Goal: Find specific page/section: Find specific page/section

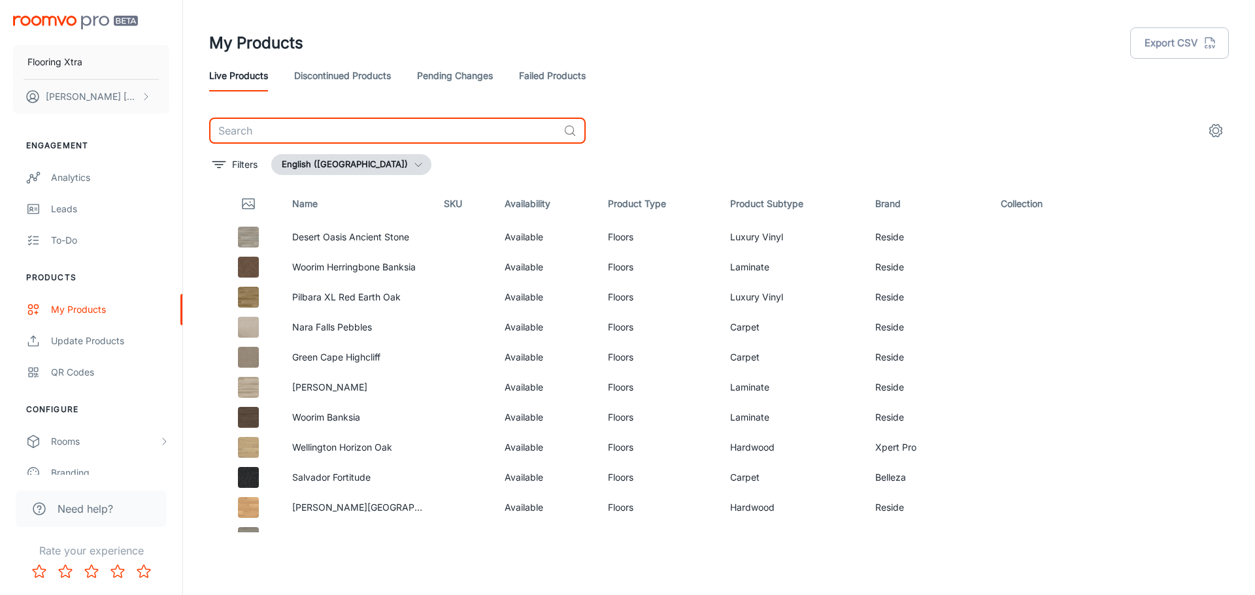
click at [350, 133] on input "text" at bounding box center [383, 131] width 349 height 26
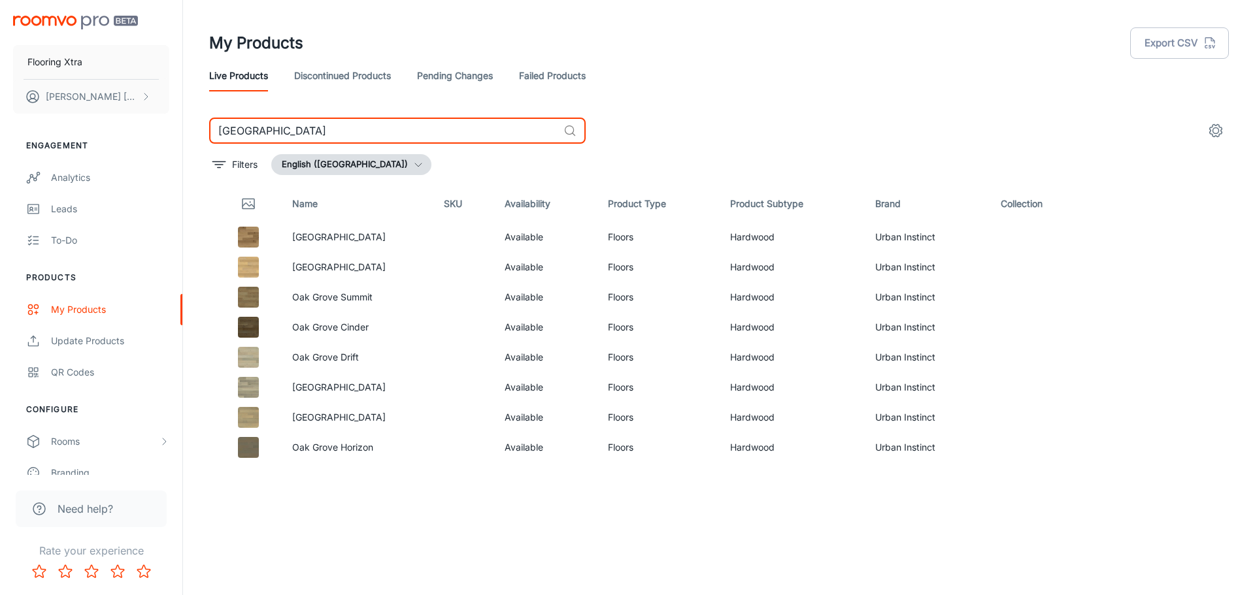
click at [293, 129] on input "[GEOGRAPHIC_DATA]" at bounding box center [383, 131] width 349 height 26
click at [294, 129] on input "[GEOGRAPHIC_DATA]" at bounding box center [383, 131] width 349 height 26
paste input "Zephyr C"
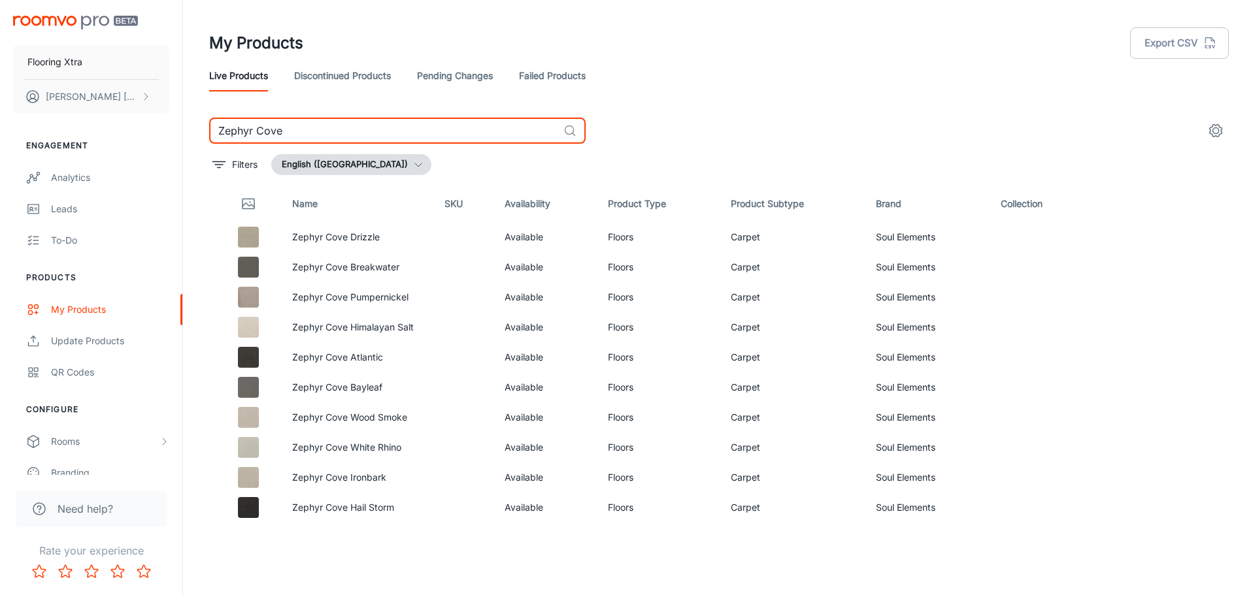
type input "Zephyr Cove"
click at [303, 128] on input "Zephyr Cove" at bounding box center [383, 131] width 349 height 26
drag, startPoint x: 303, startPoint y: 128, endPoint x: 310, endPoint y: 137, distance: 11.1
click at [311, 137] on input "Zephyr Cove" at bounding box center [383, 131] width 349 height 26
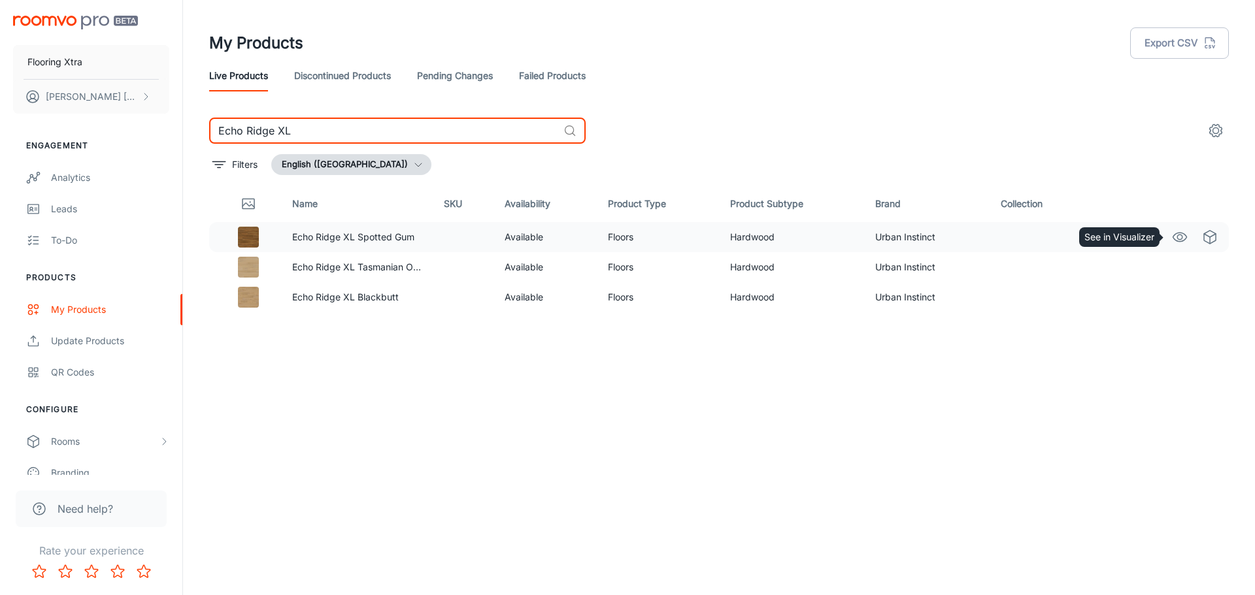
click at [1176, 236] on icon "See in Visualizer" at bounding box center [1180, 237] width 16 height 16
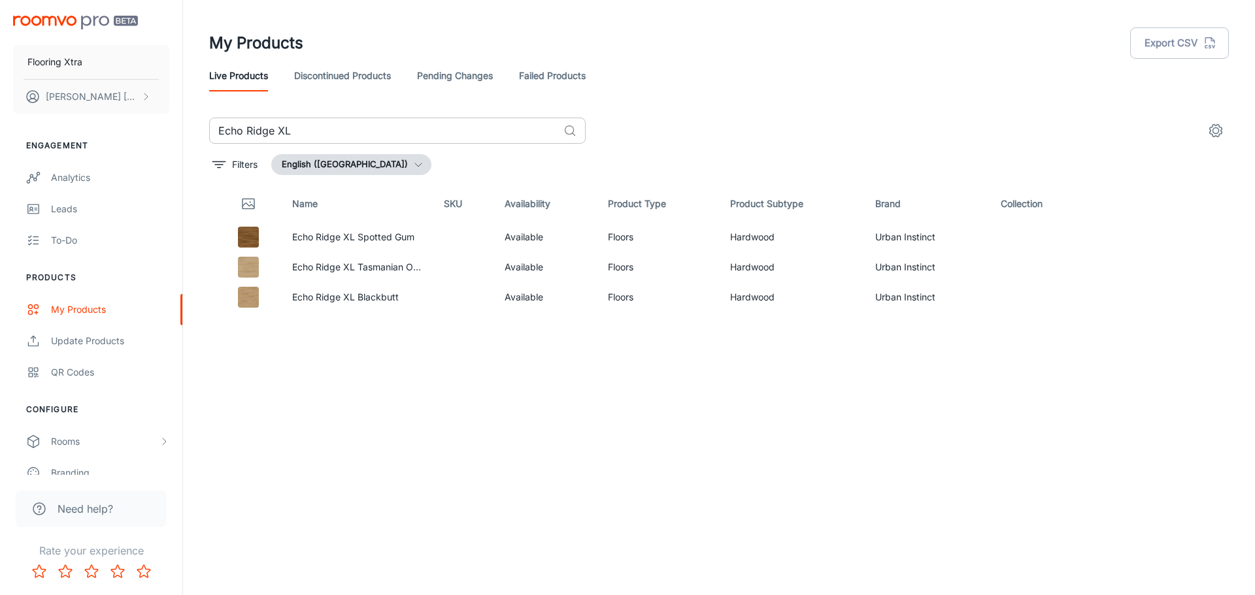
click at [318, 133] on input "Echo Ridge XL" at bounding box center [383, 131] width 349 height 26
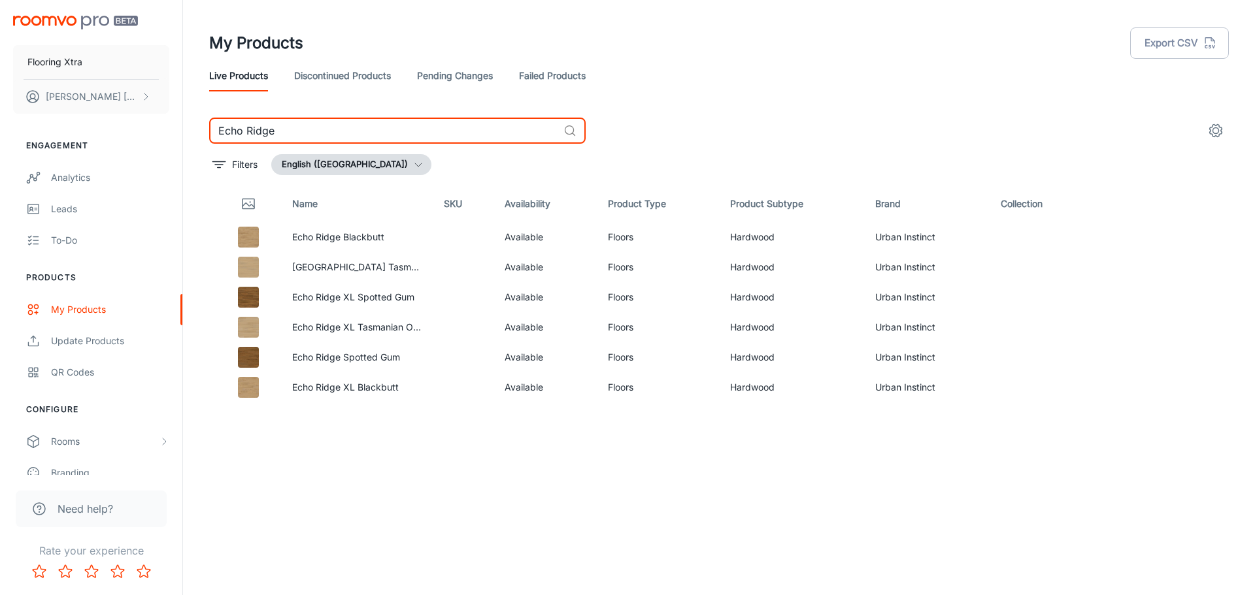
click at [288, 135] on input "Echo Ridge" at bounding box center [383, 131] width 349 height 26
paste input "Hinterland Longboard"
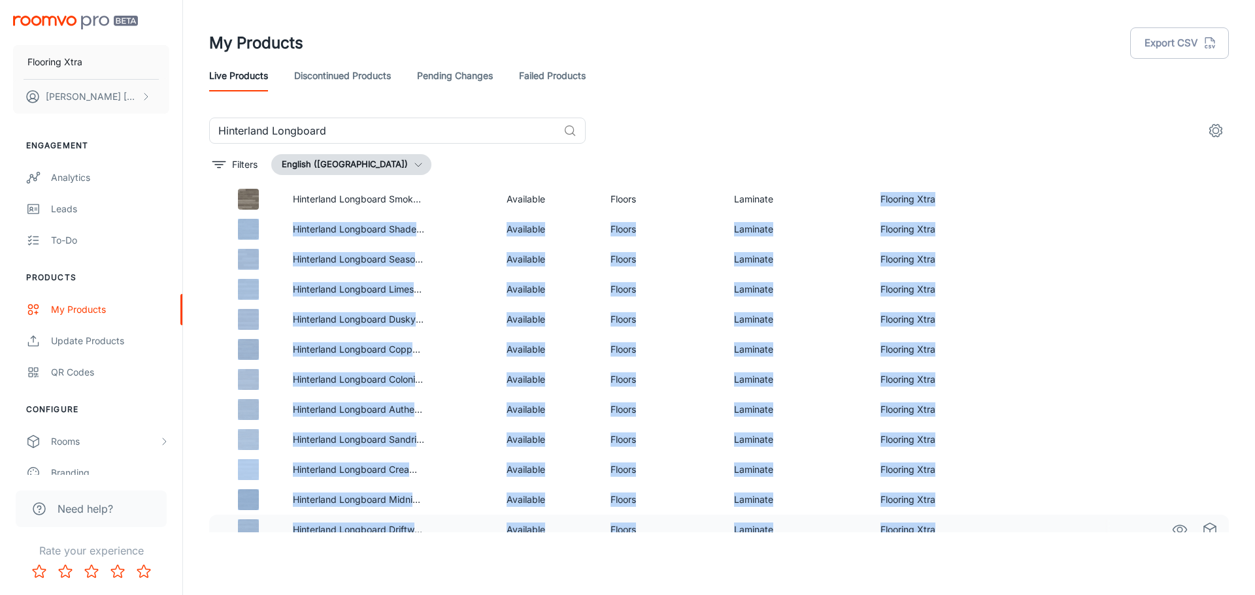
scroll to position [50, 0]
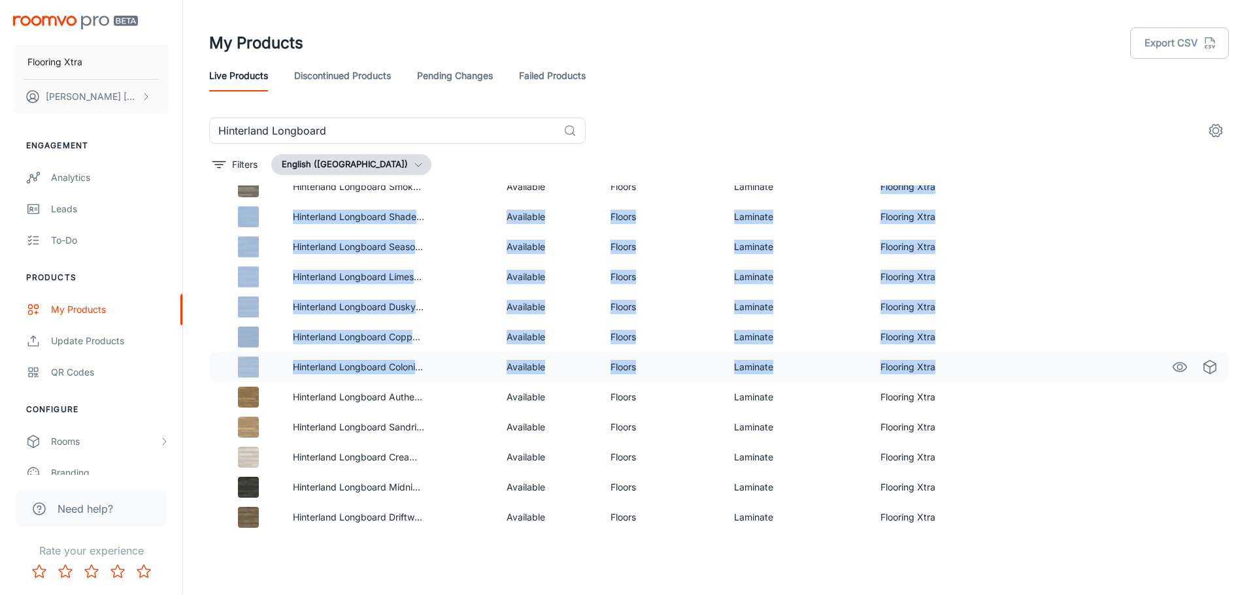
drag, startPoint x: 867, startPoint y: 235, endPoint x: 950, endPoint y: 375, distance: 162.4
click at [950, 375] on tbody "Hinterland Longboard Smokey Blackbutt Available Floors Laminate Flooring Xtra H…" at bounding box center [719, 352] width 1020 height 361
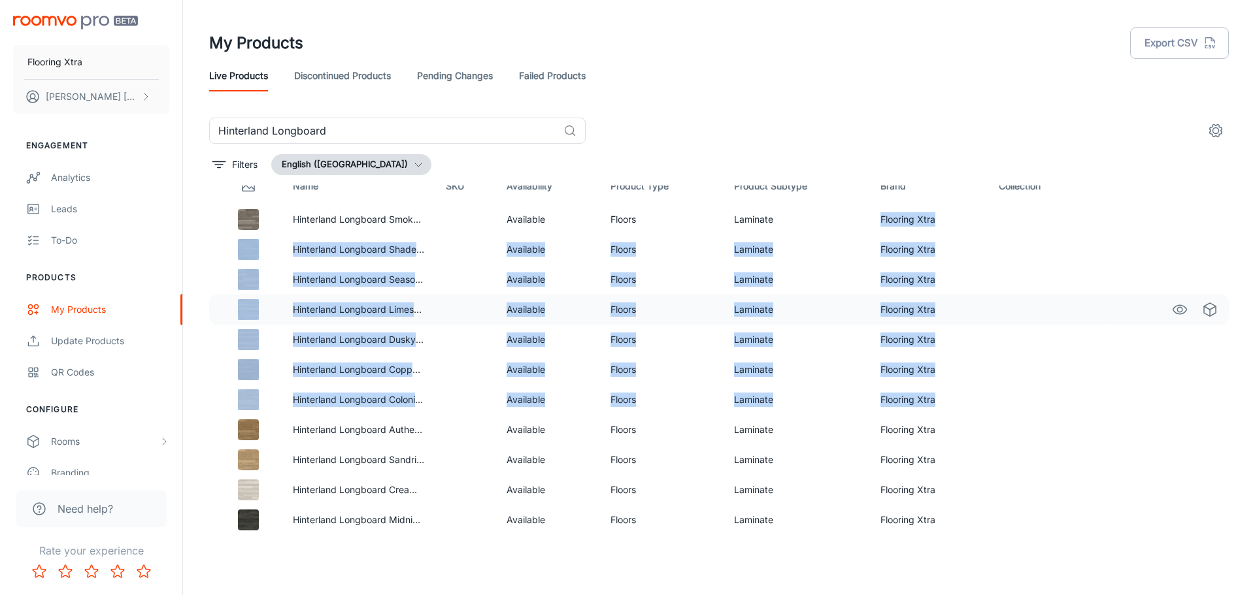
scroll to position [0, 0]
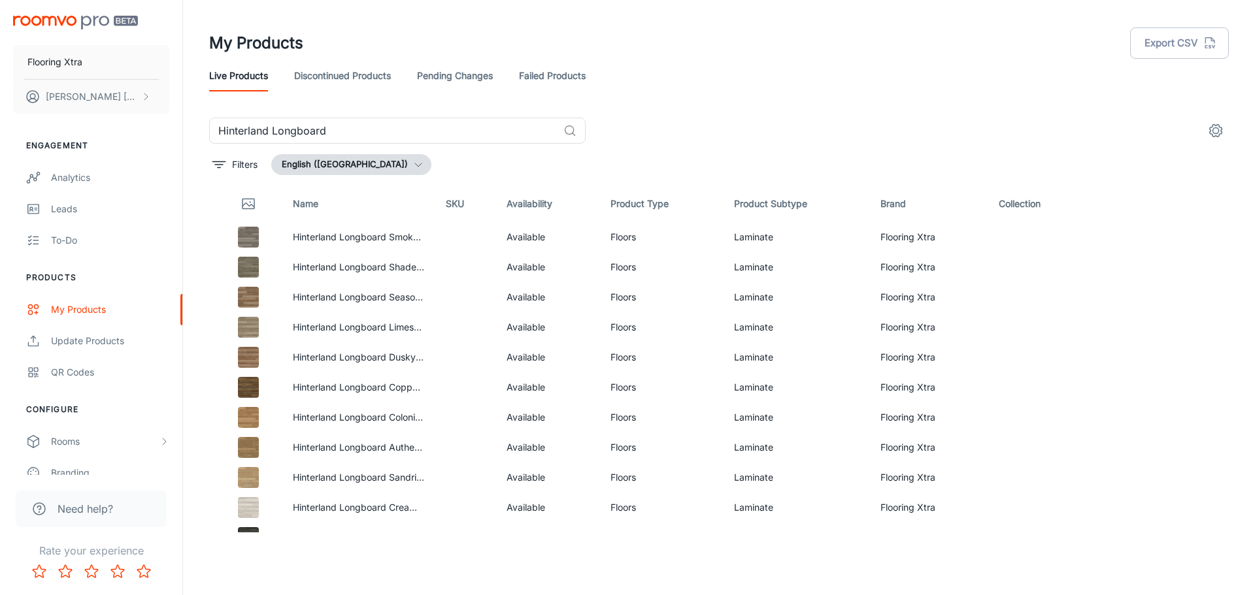
click at [773, 128] on div "Hinterland Longboard ​" at bounding box center [719, 131] width 1020 height 26
click at [1172, 238] on icon "See in Visualizer" at bounding box center [1180, 237] width 16 height 16
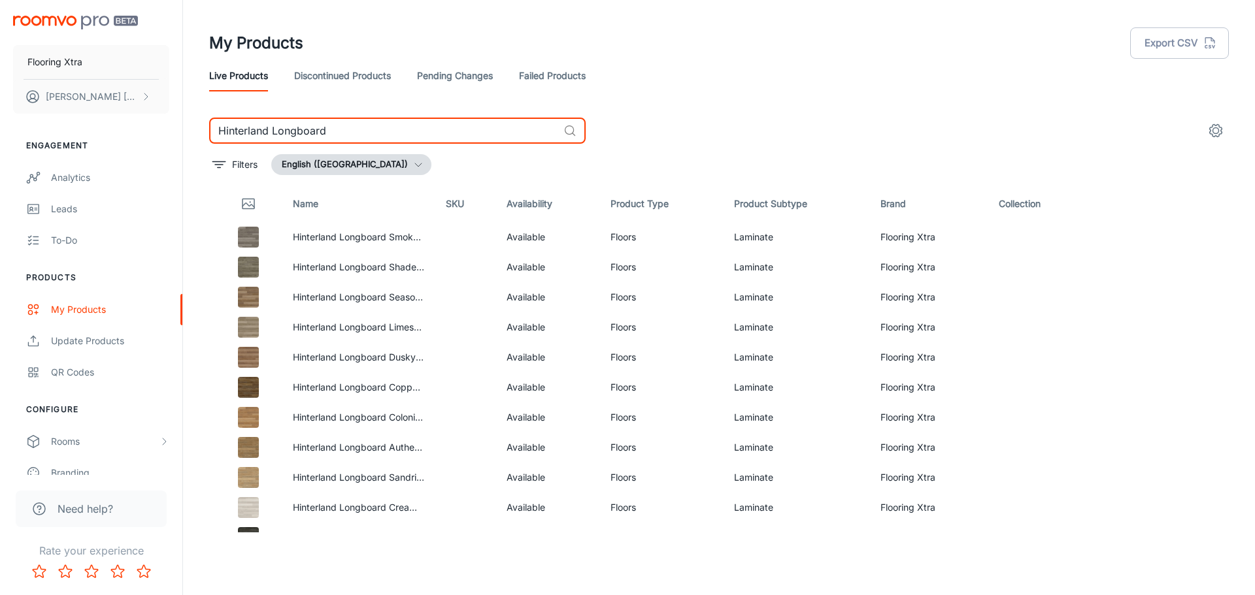
click at [395, 134] on input "Hinterland Longboard" at bounding box center [383, 131] width 349 height 26
click at [403, 129] on input "Hinterland Longboard" at bounding box center [383, 131] width 349 height 26
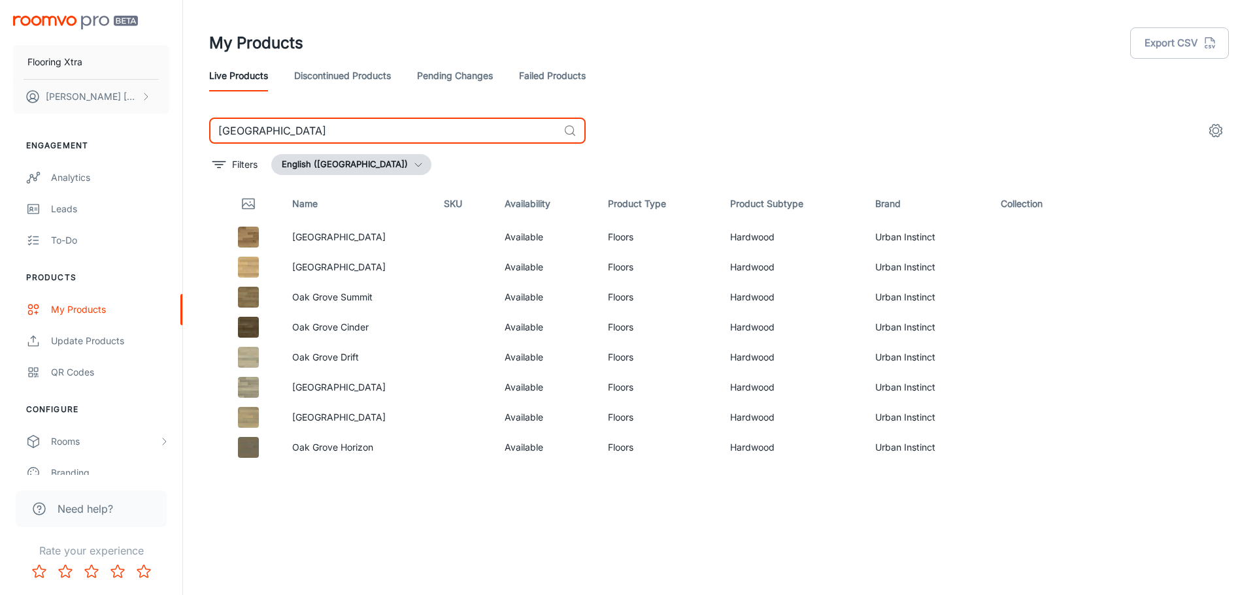
click at [303, 134] on input "[GEOGRAPHIC_DATA]" at bounding box center [383, 131] width 349 height 26
paste input "Zephyr C"
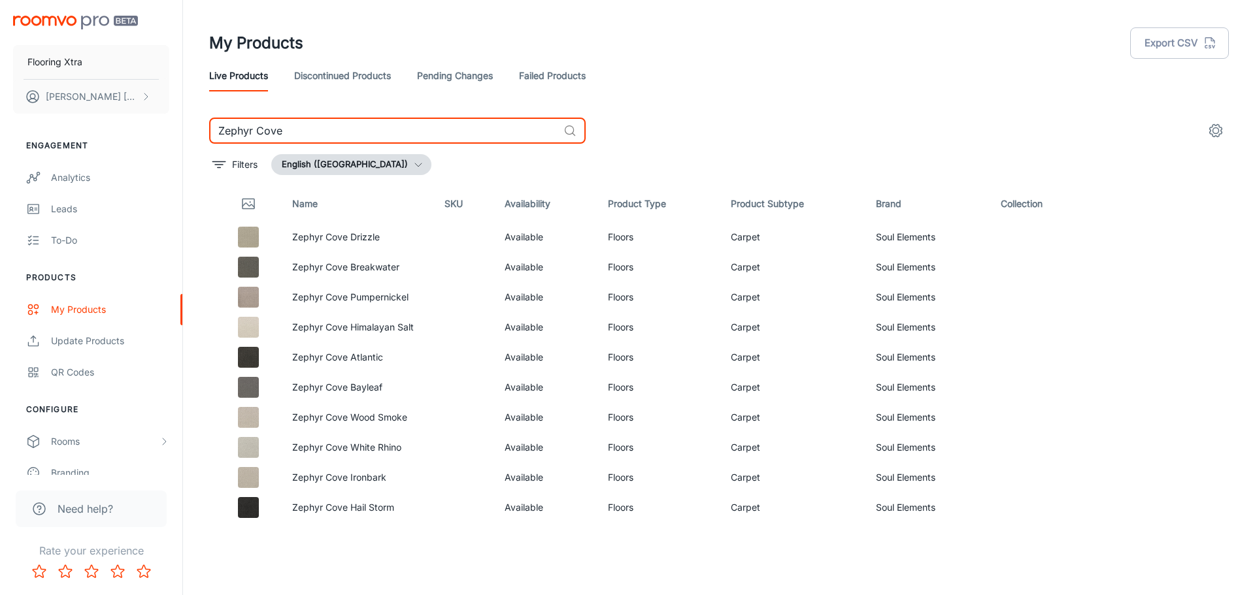
click at [279, 137] on input "Zephyr Cove" at bounding box center [383, 131] width 349 height 26
click at [278, 134] on input "Zephyr Cove" at bounding box center [383, 131] width 349 height 26
paste input "Affinity"
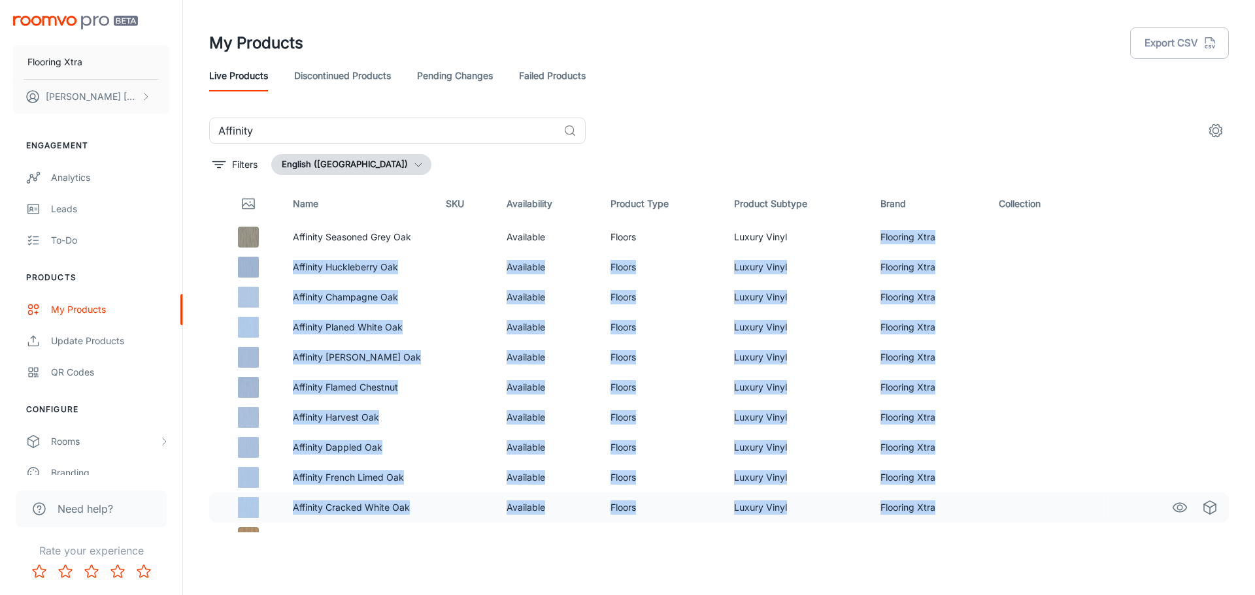
drag, startPoint x: 862, startPoint y: 239, endPoint x: 939, endPoint y: 512, distance: 284.1
click at [939, 512] on tbody "Affinity Seasoned Grey Oak Available Floors Luxury Vinyl Flooring Xtra Affinity…" at bounding box center [719, 387] width 1020 height 331
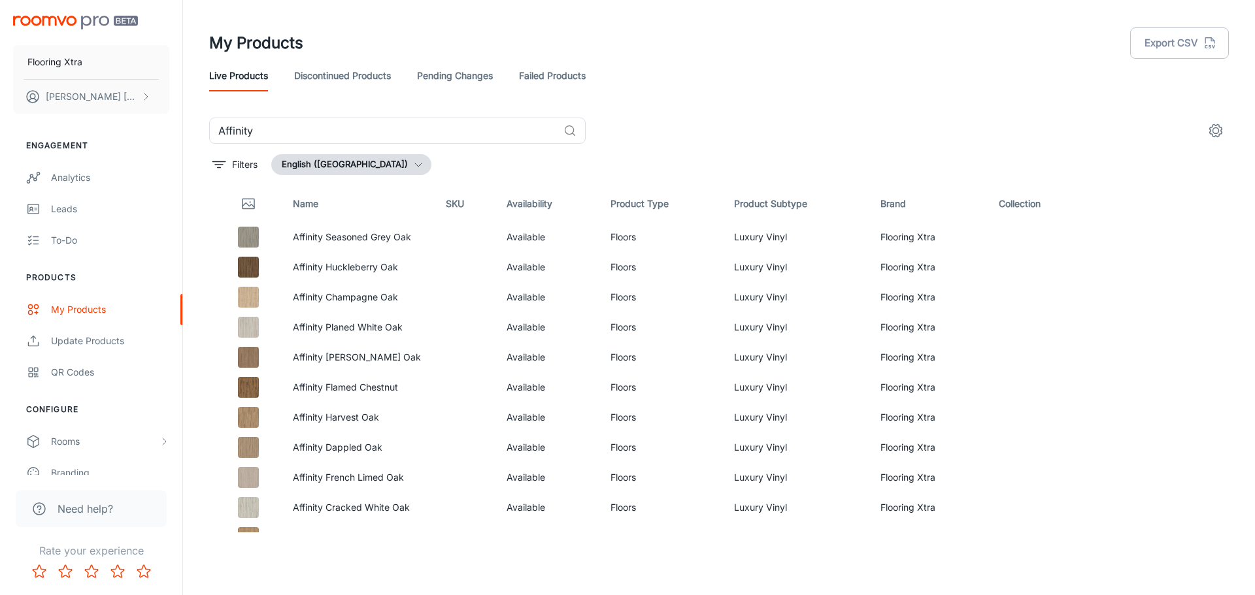
click at [909, 184] on div "Affinity ​ Filters English ([GEOGRAPHIC_DATA]) Name SKU Availability Product Ty…" at bounding box center [719, 325] width 1020 height 415
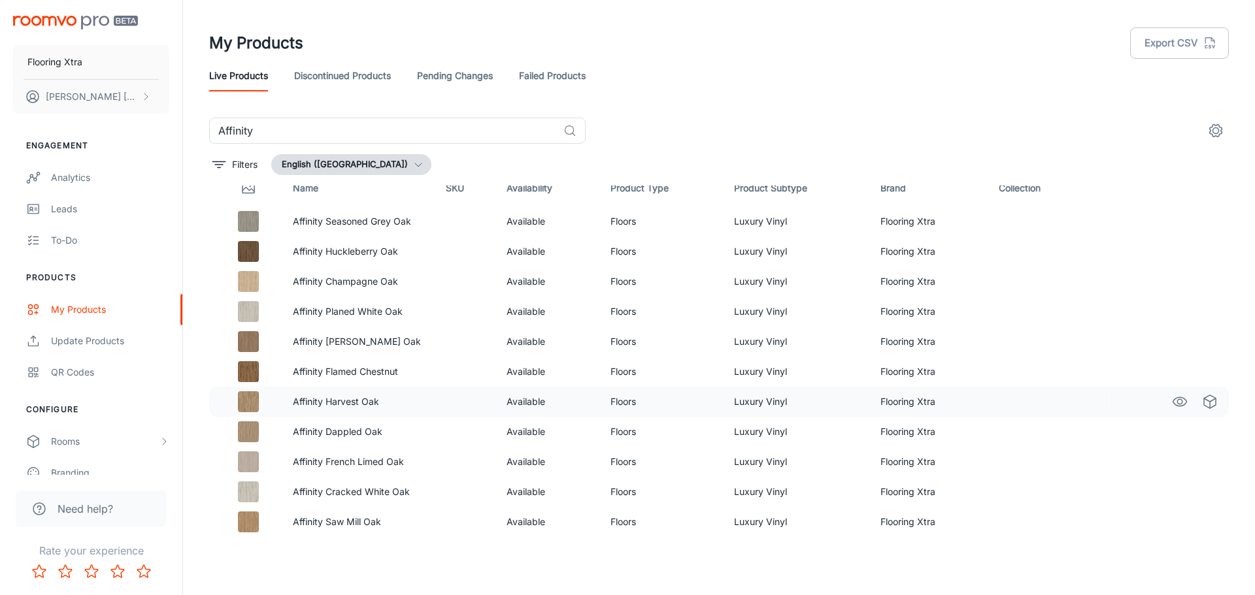
scroll to position [20, 0]
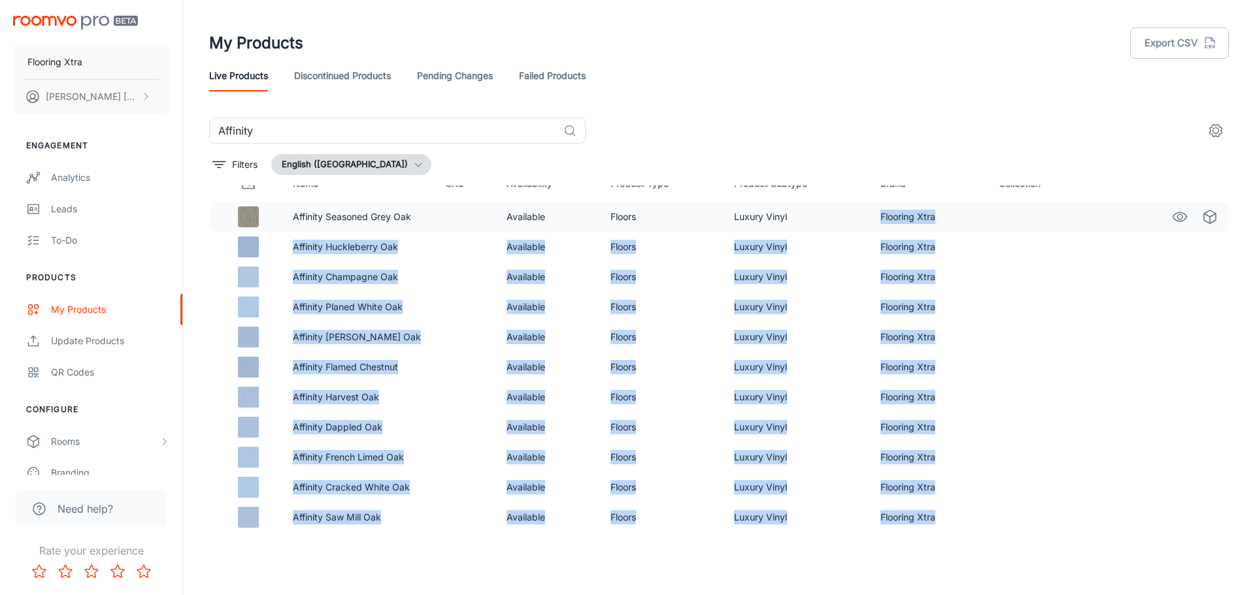
drag, startPoint x: 954, startPoint y: 517, endPoint x: 856, endPoint y: 231, distance: 302.6
click at [856, 231] on tbody "Affinity Seasoned Grey Oak Available Floors Luxury Vinyl Flooring Xtra Affinity…" at bounding box center [719, 367] width 1020 height 331
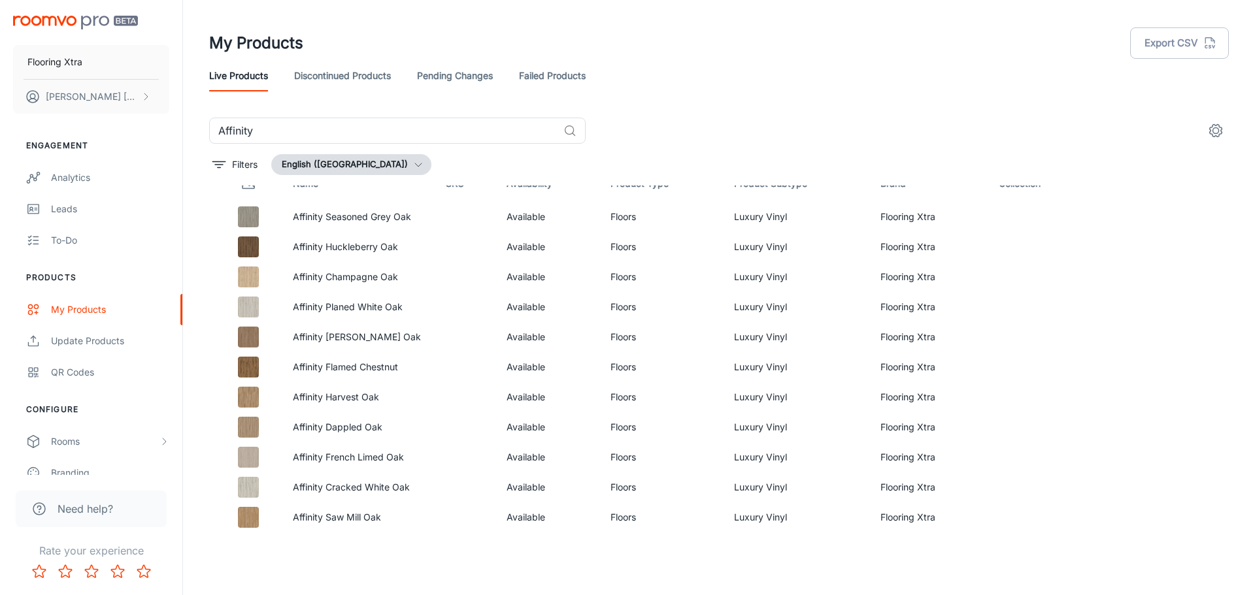
click at [925, 137] on div "Affinity ​" at bounding box center [719, 131] width 1020 height 26
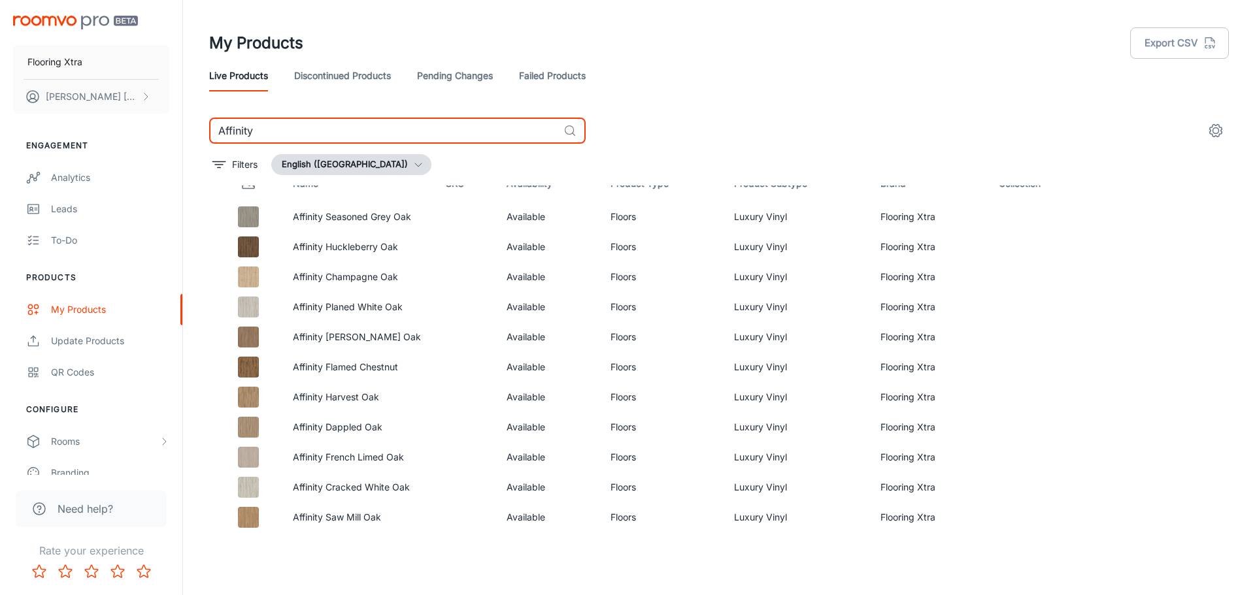
click at [304, 127] on input "Affinity" at bounding box center [383, 131] width 349 height 26
paste input "Savannah Sheet Vinyl"
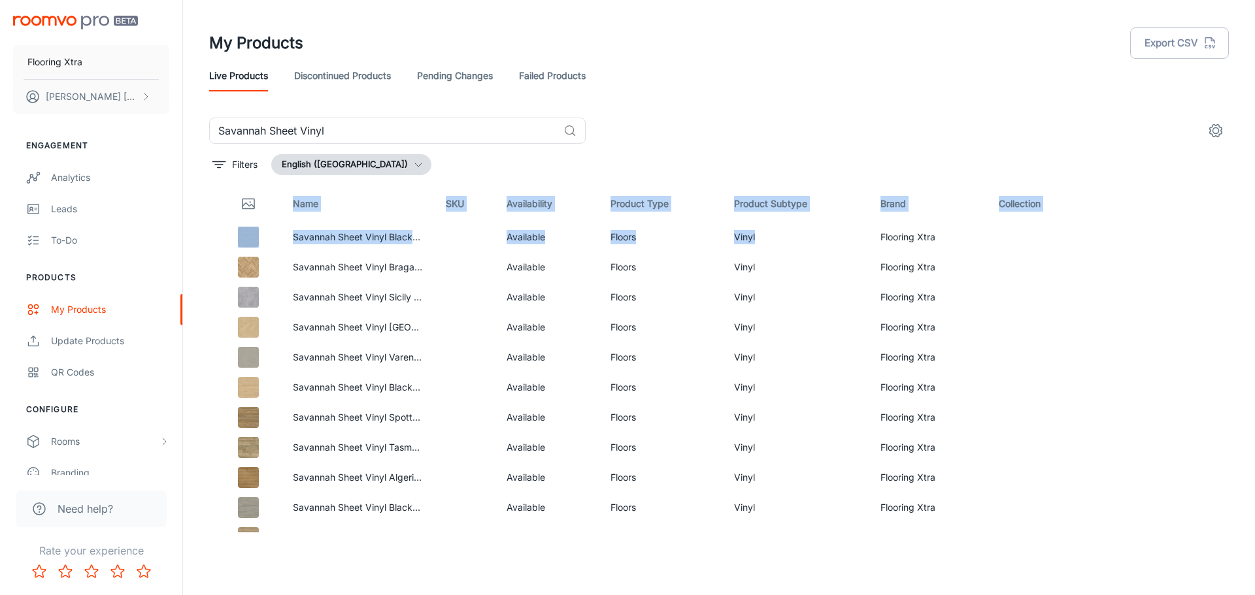
drag, startPoint x: 865, startPoint y: 239, endPoint x: 951, endPoint y: 157, distance: 118.8
click at [951, 157] on div "Savannah Sheet Vinyl ​ Filters English ([GEOGRAPHIC_DATA]) Name SKU Availabilit…" at bounding box center [719, 325] width 1020 height 415
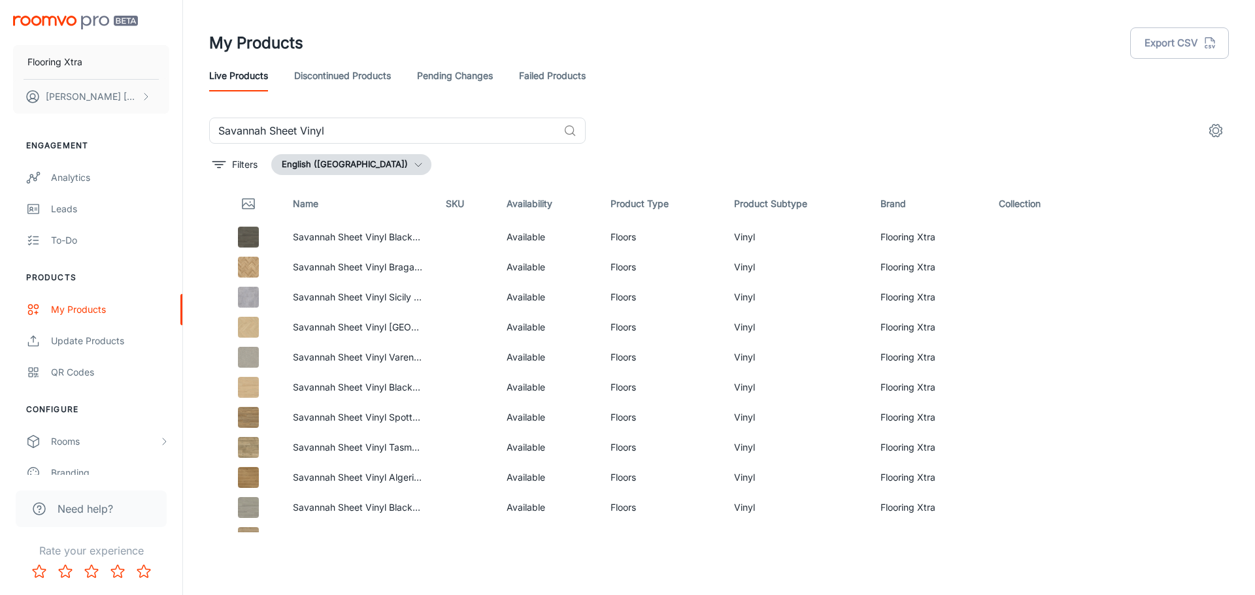
click at [857, 131] on div "Savannah Sheet Vinyl ​" at bounding box center [719, 131] width 1020 height 26
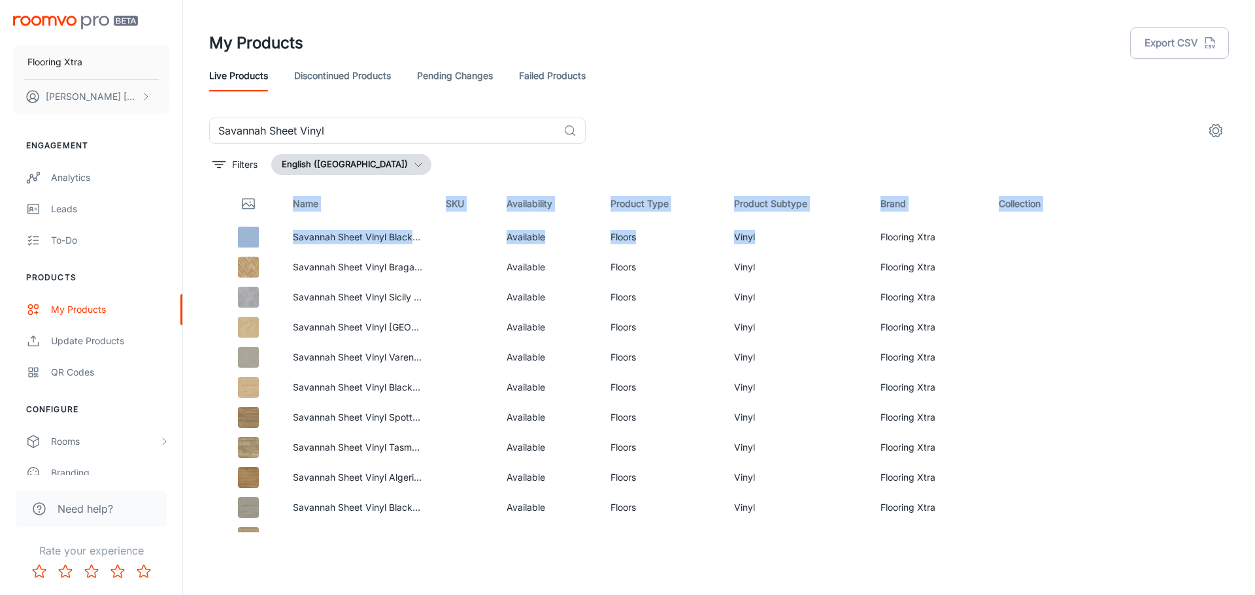
drag, startPoint x: 868, startPoint y: 237, endPoint x: 928, endPoint y: 164, distance: 94.3
click at [928, 164] on div "Savannah Sheet Vinyl ​ Filters English ([GEOGRAPHIC_DATA]) Name SKU Availabilit…" at bounding box center [719, 325] width 1020 height 415
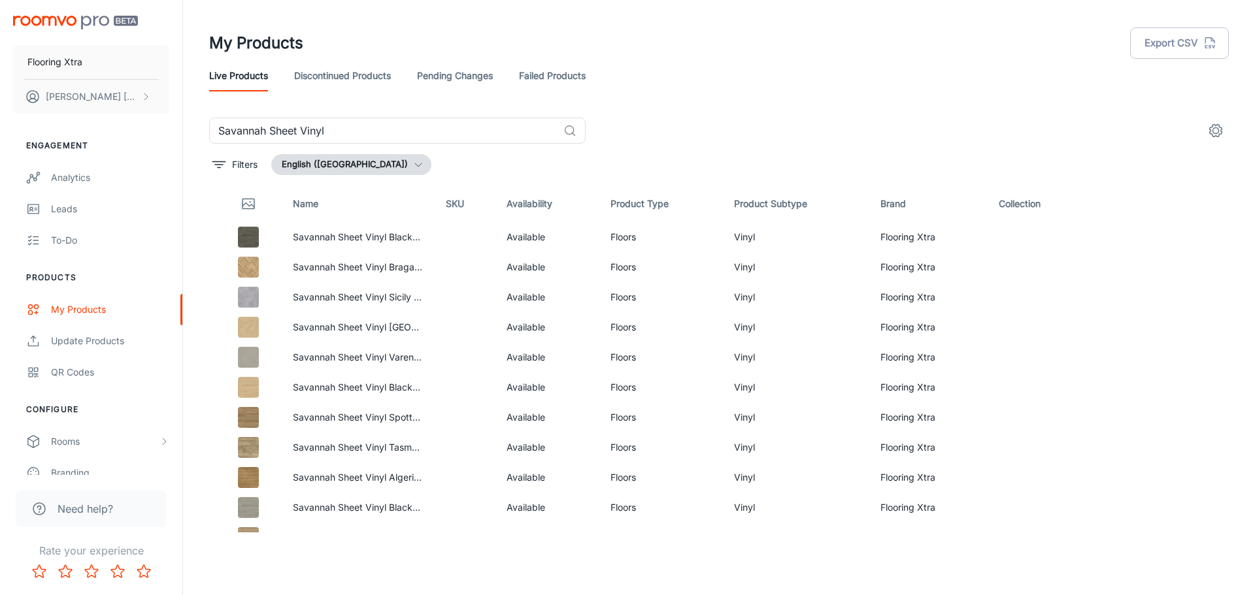
click at [885, 114] on header "My Products Export CSV Live Products Discontinued Products Pending Changes Fail…" at bounding box center [718, 59] width 1051 height 118
click at [1172, 237] on icon "See in Visualizer" at bounding box center [1180, 237] width 16 height 16
click at [275, 126] on input "Savannah Sheet Vinyl" at bounding box center [383, 131] width 349 height 26
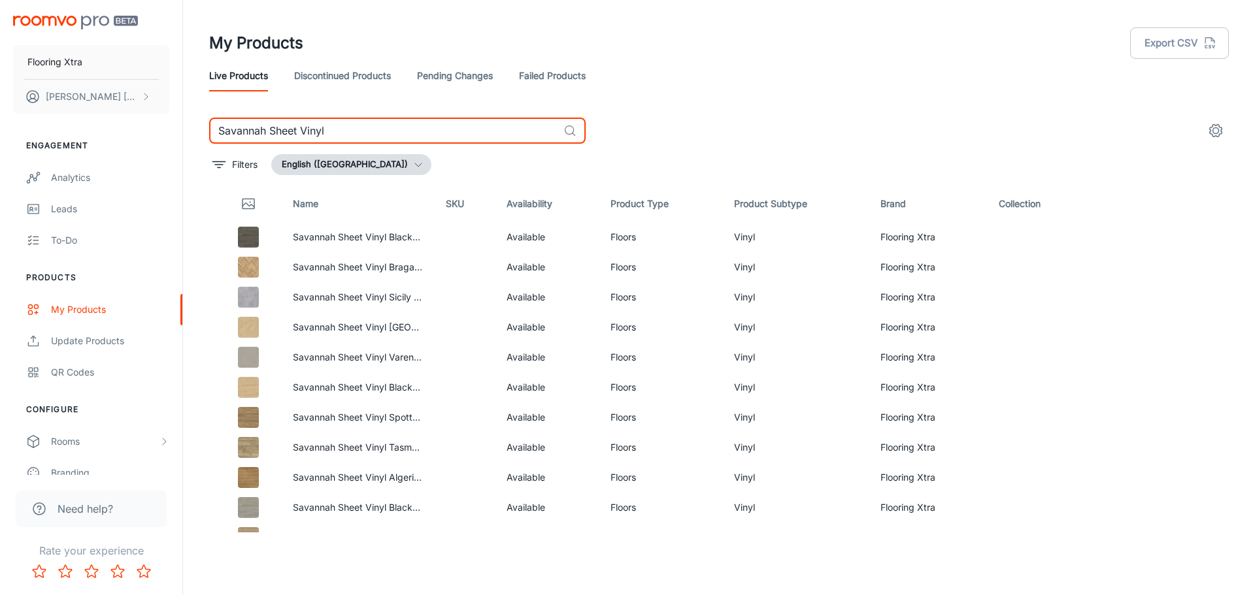
click at [275, 126] on input "Savannah Sheet Vinyl" at bounding box center [383, 131] width 349 height 26
paste input "Aspecta Versailles"
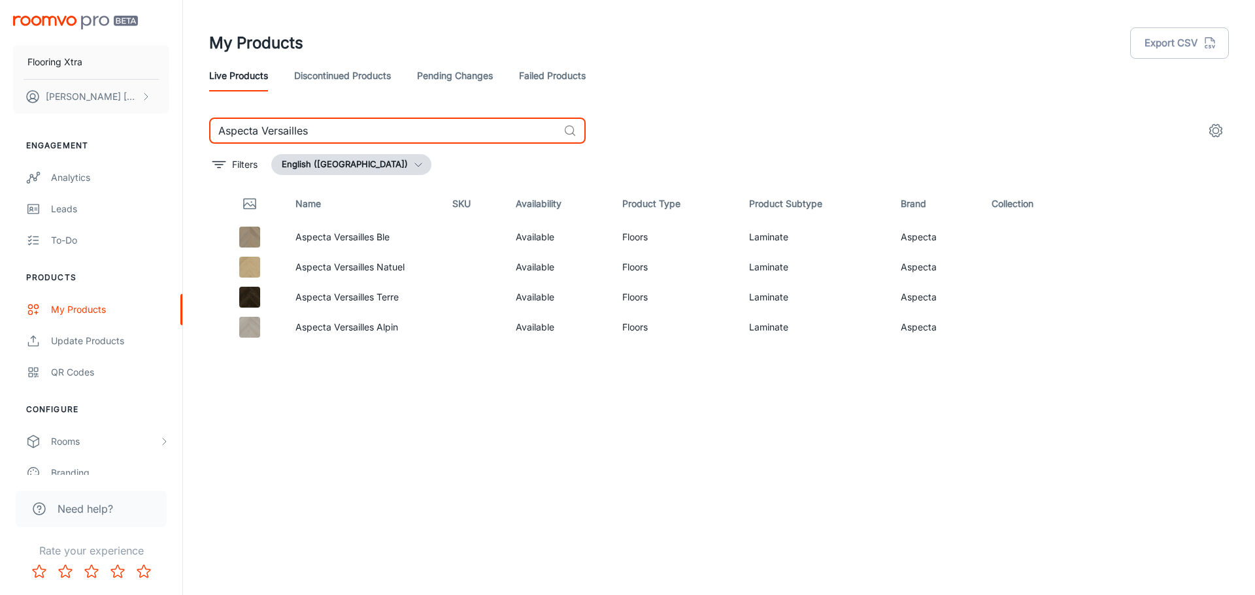
click at [314, 124] on input "Aspecta Versailles" at bounding box center [383, 131] width 349 height 26
paste input "Wild Plains Hickroy"
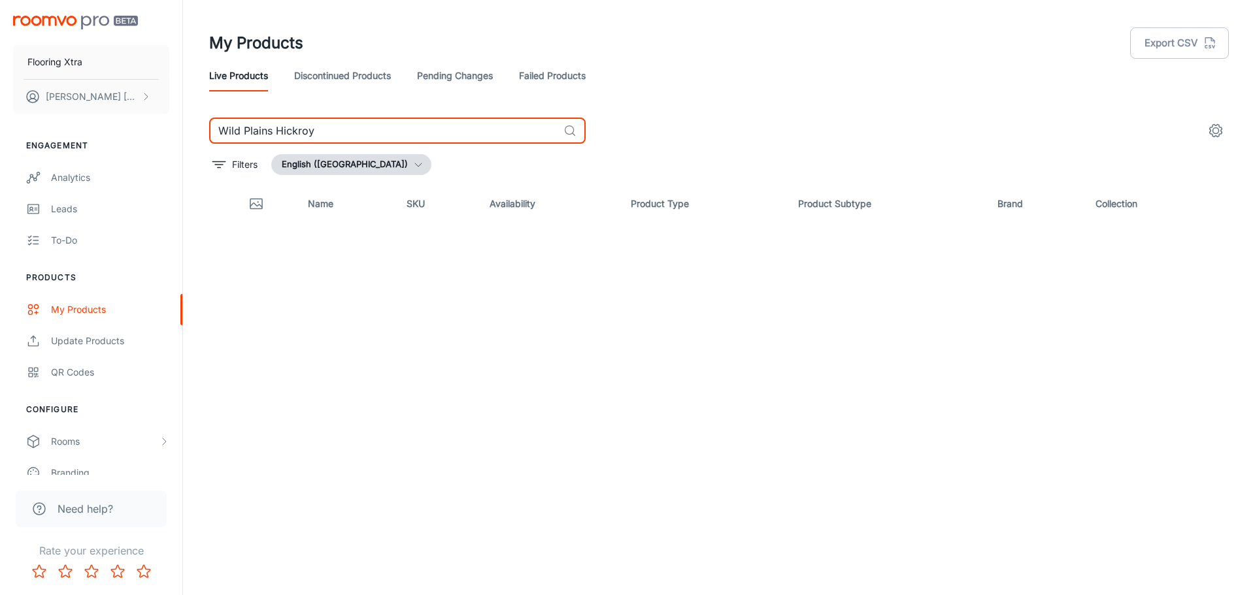
type input "Wild Plains Hickroy"
click at [339, 61] on link "Discontinued Products" at bounding box center [342, 75] width 97 height 31
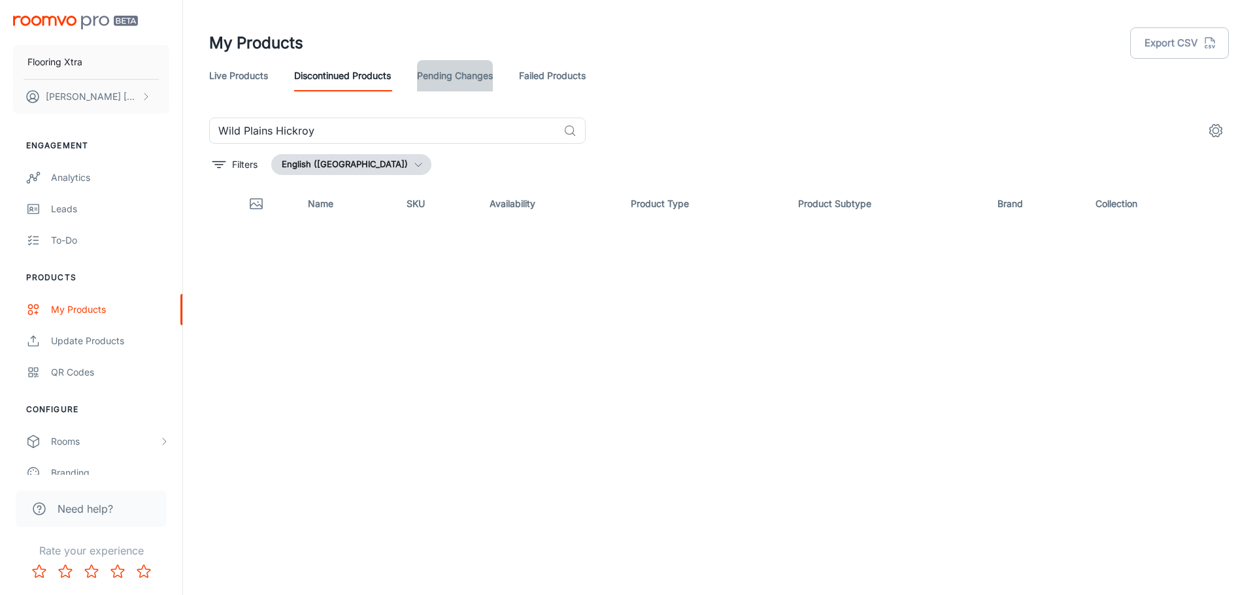
click at [469, 75] on link "Pending Changes" at bounding box center [455, 75] width 76 height 31
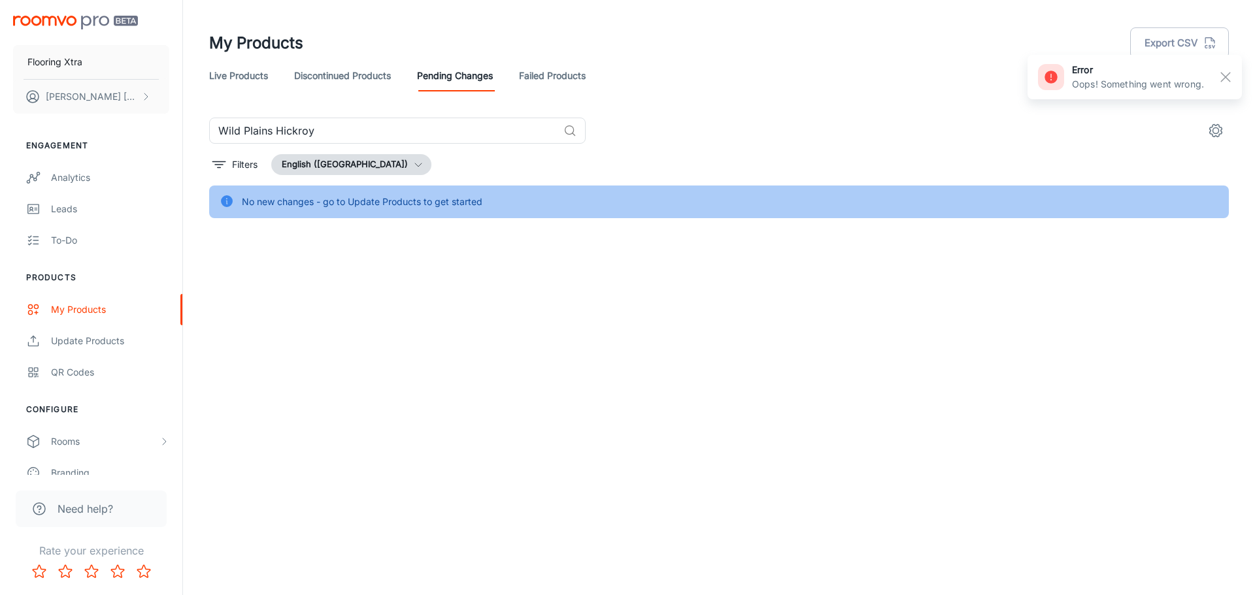
click at [580, 75] on link "Failed Products" at bounding box center [552, 75] width 67 height 31
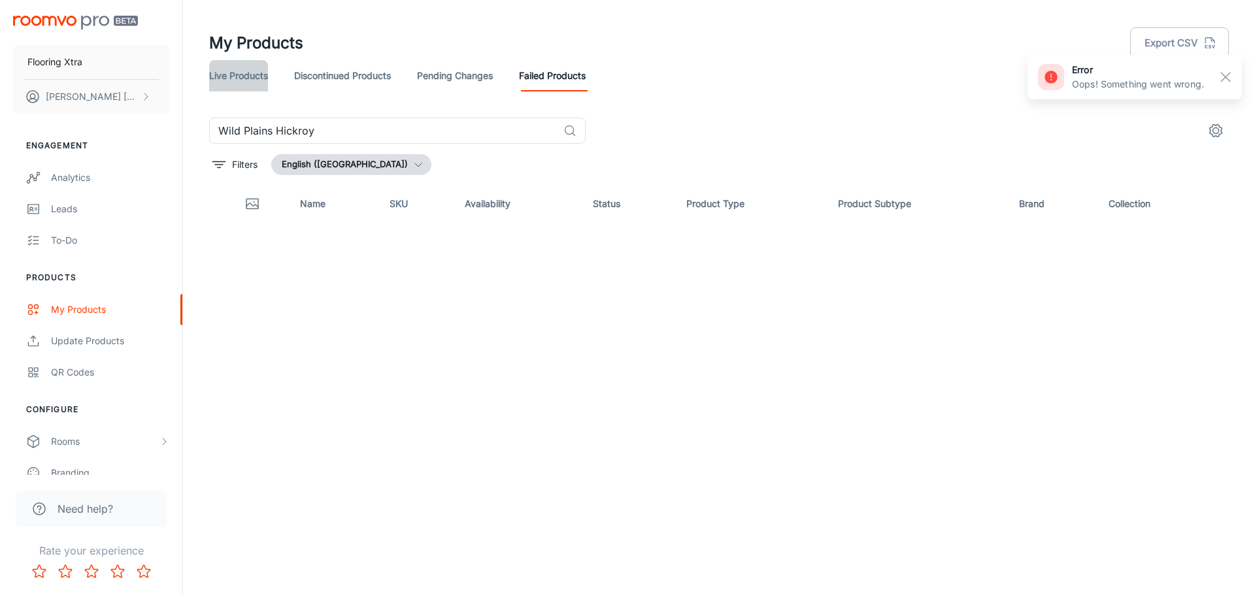
click at [250, 75] on link "Live Products" at bounding box center [238, 75] width 59 height 31
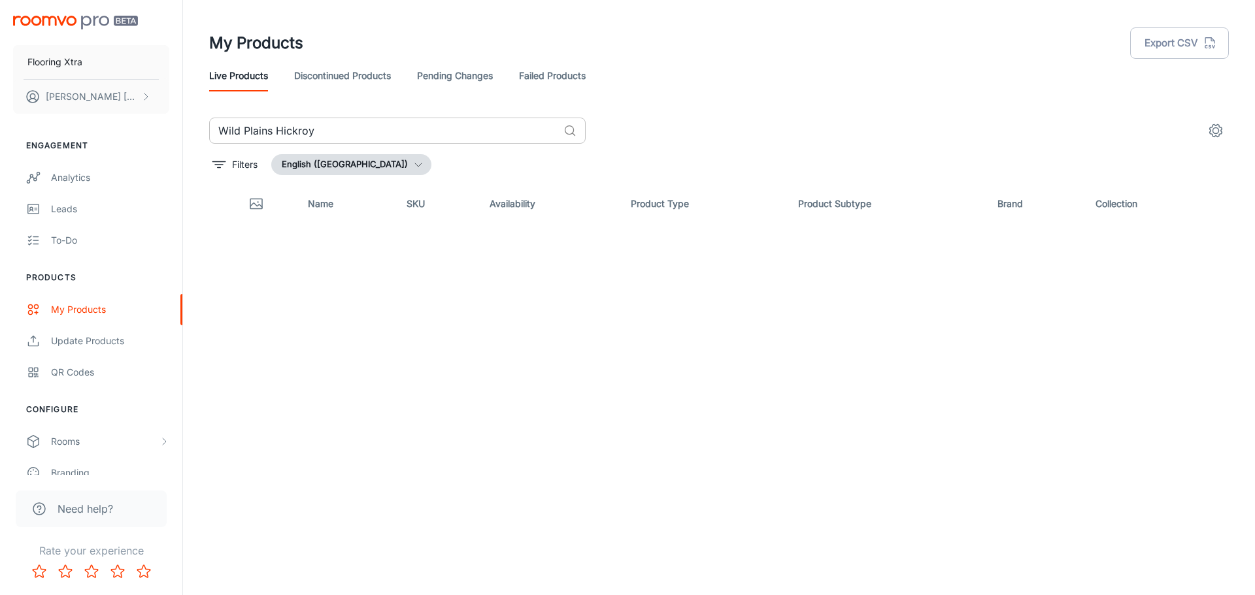
click at [522, 124] on input "Wild Plains Hickroy" at bounding box center [383, 131] width 349 height 26
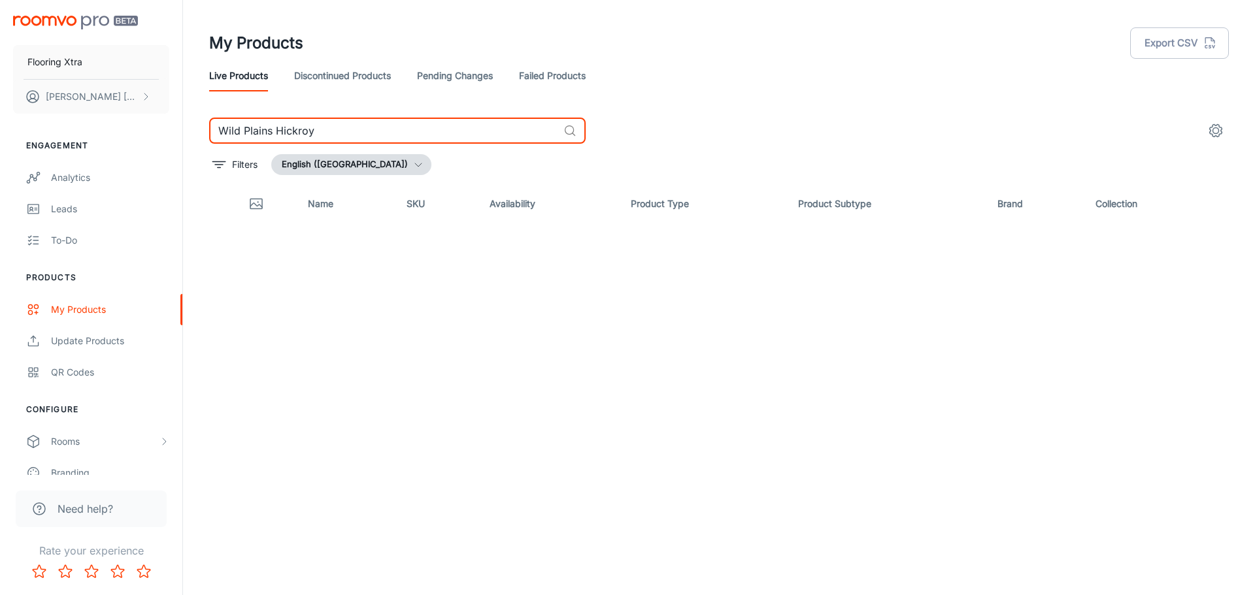
drag, startPoint x: 367, startPoint y: 133, endPoint x: 229, endPoint y: 118, distance: 138.1
click at [229, 118] on input "Wild Plains Hickroy" at bounding box center [383, 131] width 349 height 26
click at [337, 128] on input "Wild Plains Hickroy" at bounding box center [383, 131] width 349 height 26
click at [318, 133] on input "Wild Plains Hickroy" at bounding box center [383, 131] width 349 height 26
click at [305, 131] on input "Wild Plains Hickroy" at bounding box center [383, 131] width 349 height 26
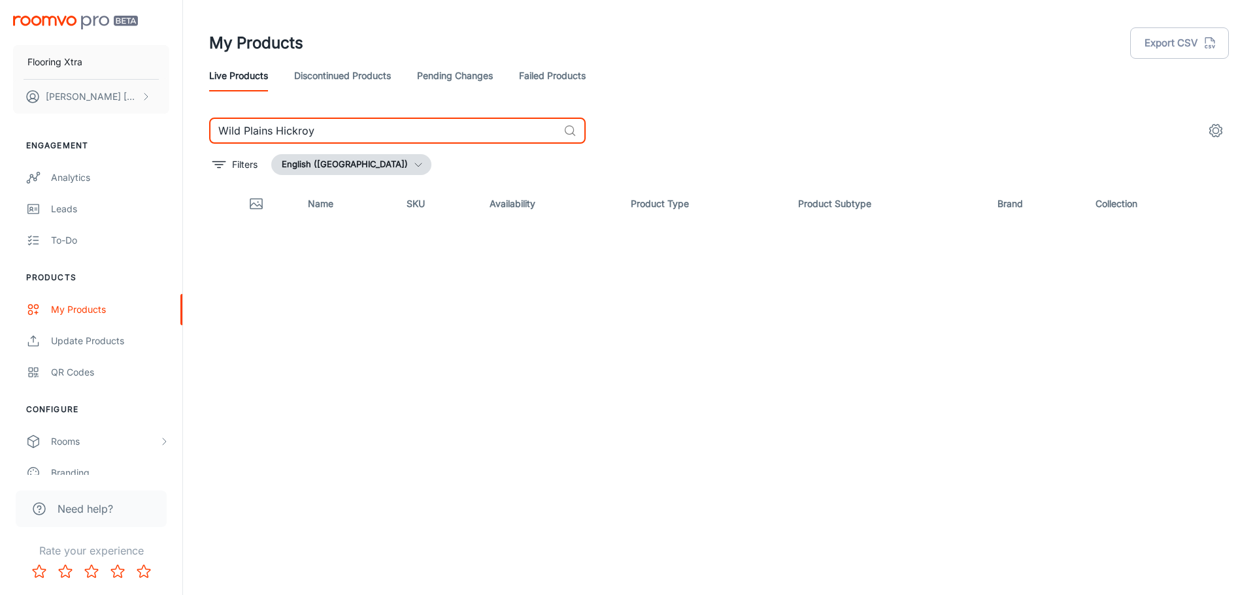
type input "Wild Plains Hickory"
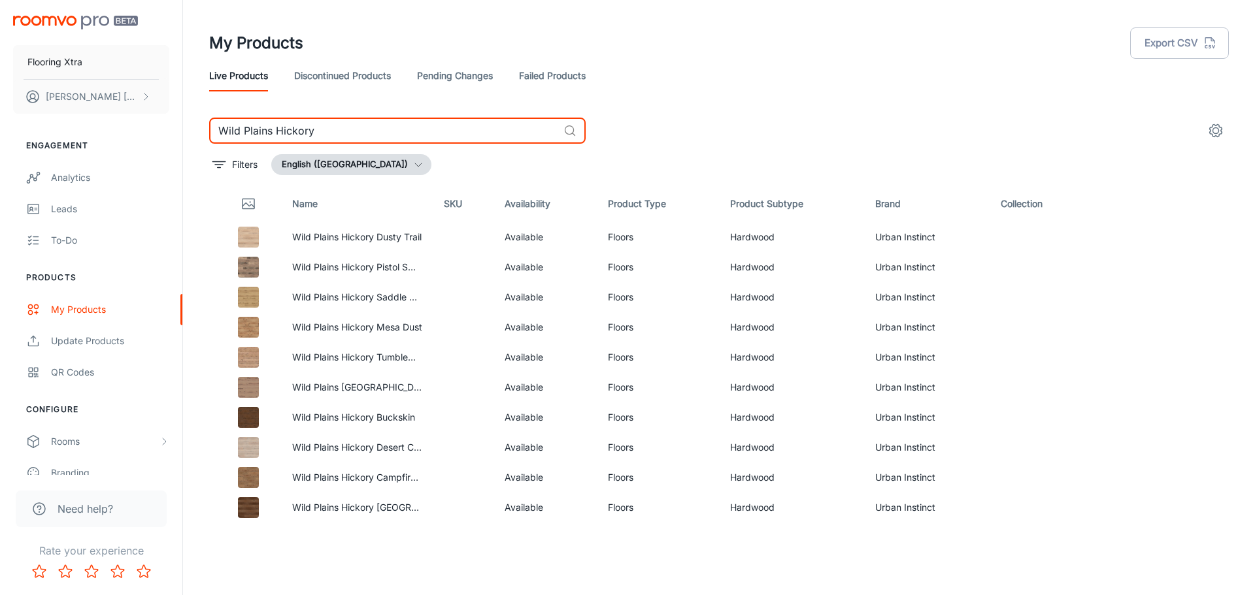
drag, startPoint x: 344, startPoint y: 131, endPoint x: 216, endPoint y: 126, distance: 128.2
click at [216, 126] on input "Wild Plains Hickory" at bounding box center [383, 131] width 349 height 26
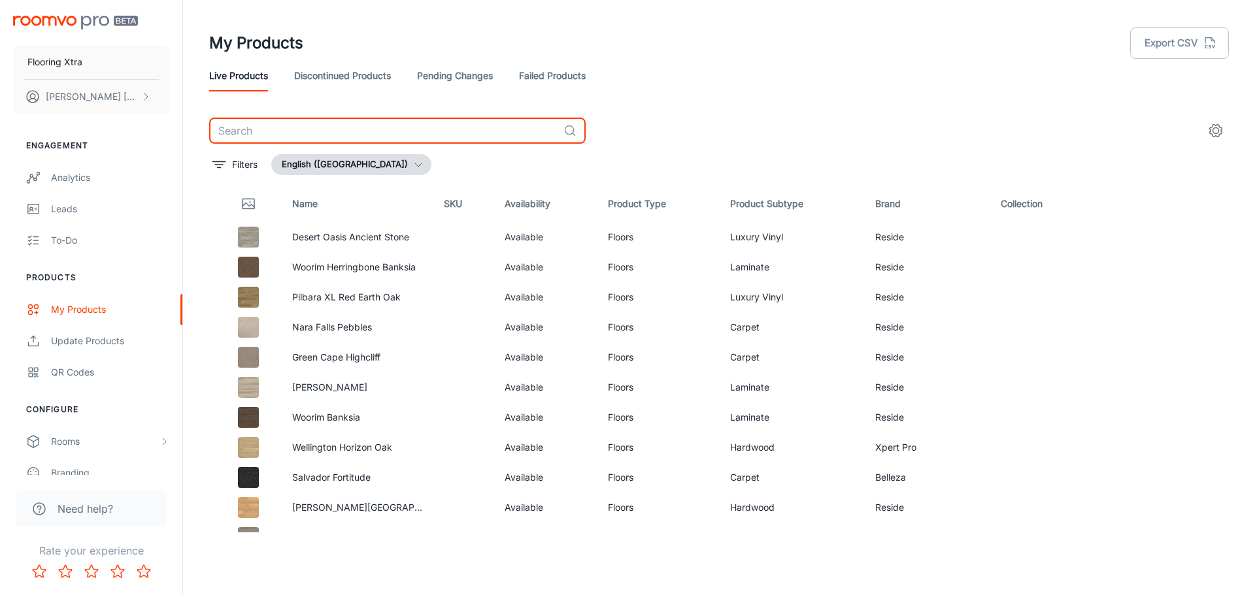
paste input "Wild Plains Hickory"
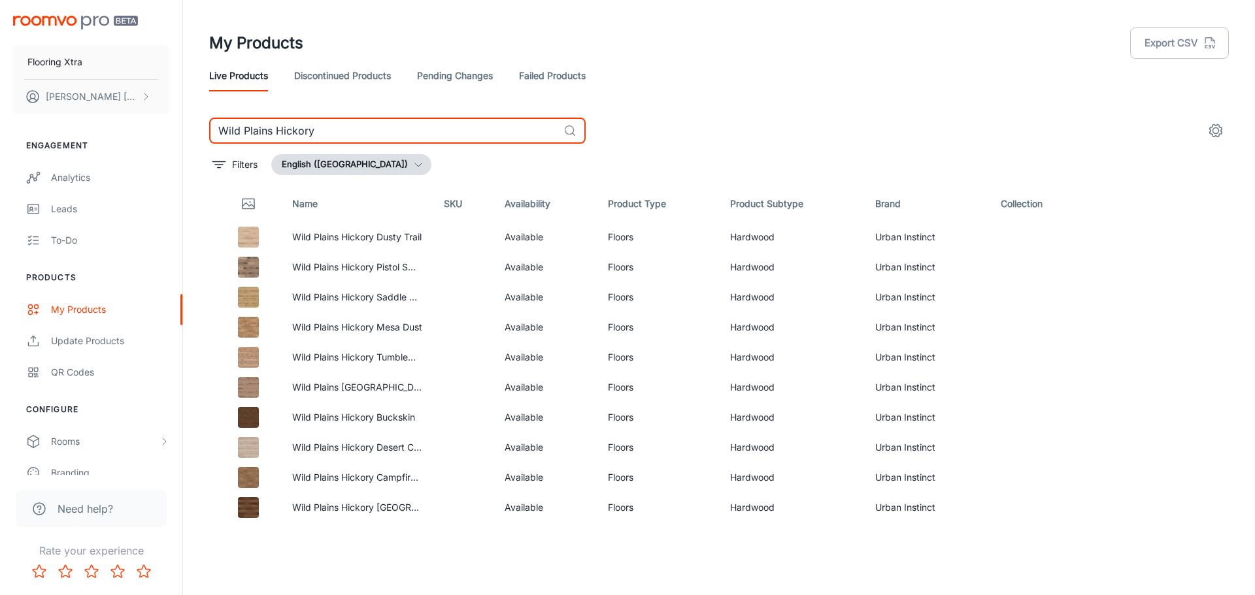
click at [373, 134] on input "Wild Plains Hickory" at bounding box center [383, 131] width 349 height 26
paste input "Canyon Trail Hickro"
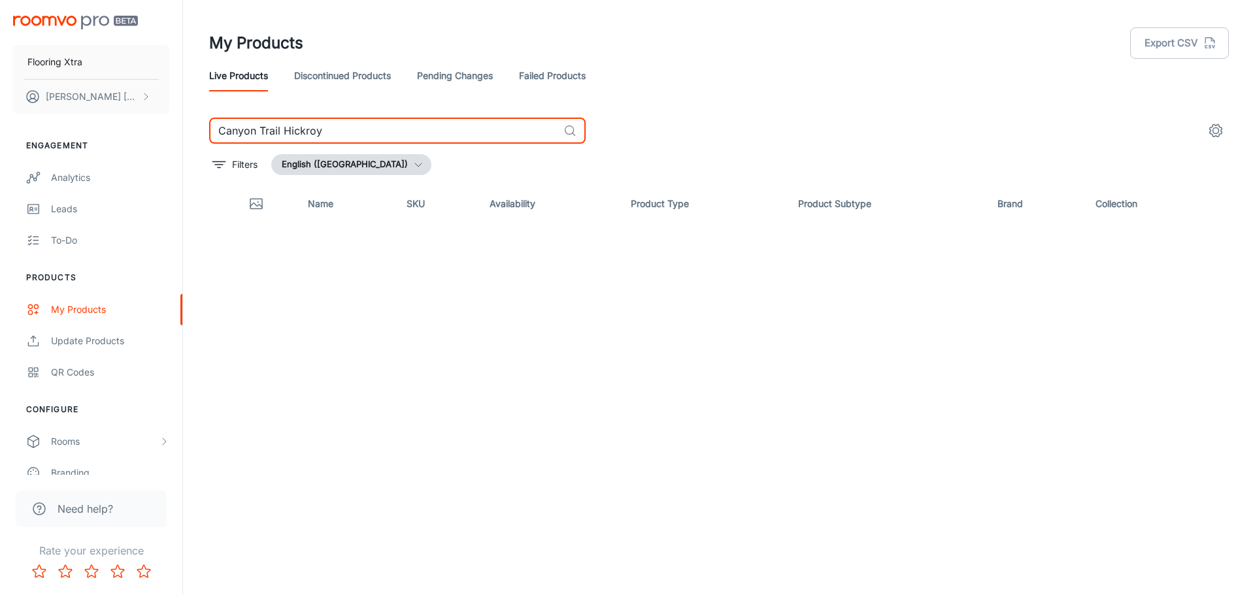
drag, startPoint x: 346, startPoint y: 130, endPoint x: 223, endPoint y: 122, distance: 123.8
click at [223, 122] on input "Canyon Trail Hickroy" at bounding box center [383, 131] width 349 height 26
type input "C"
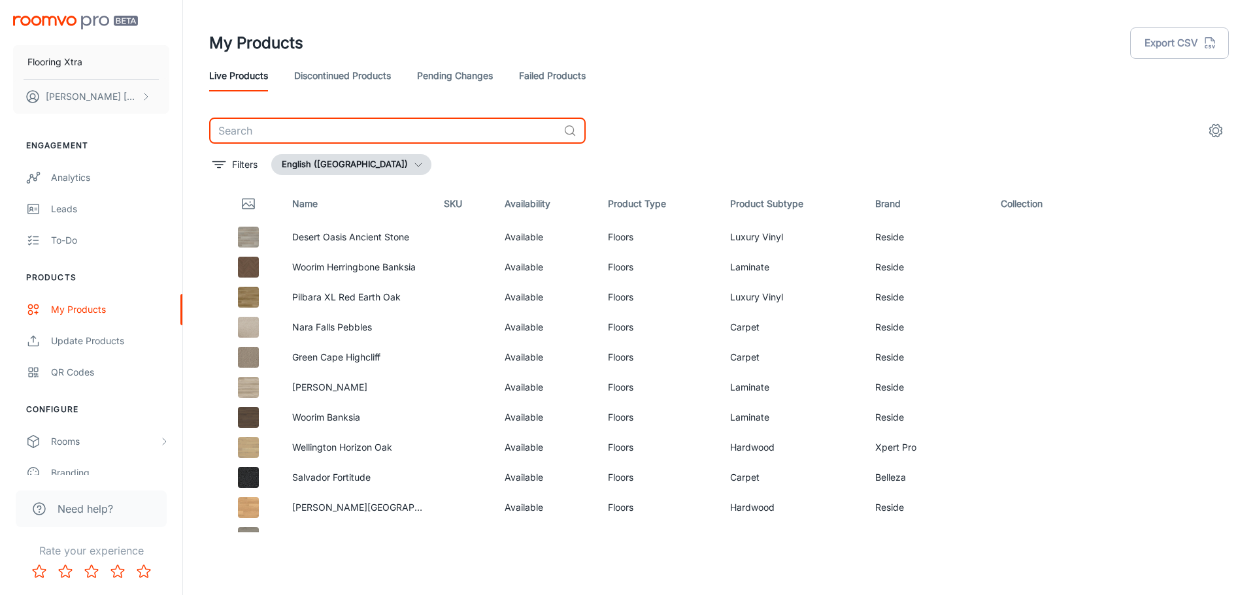
paste input "Product not in any sheet but this one, but product is live on FV - [DATE]"
type input "Product not in any sheet but this one, but product is live on FV - [DATE]"
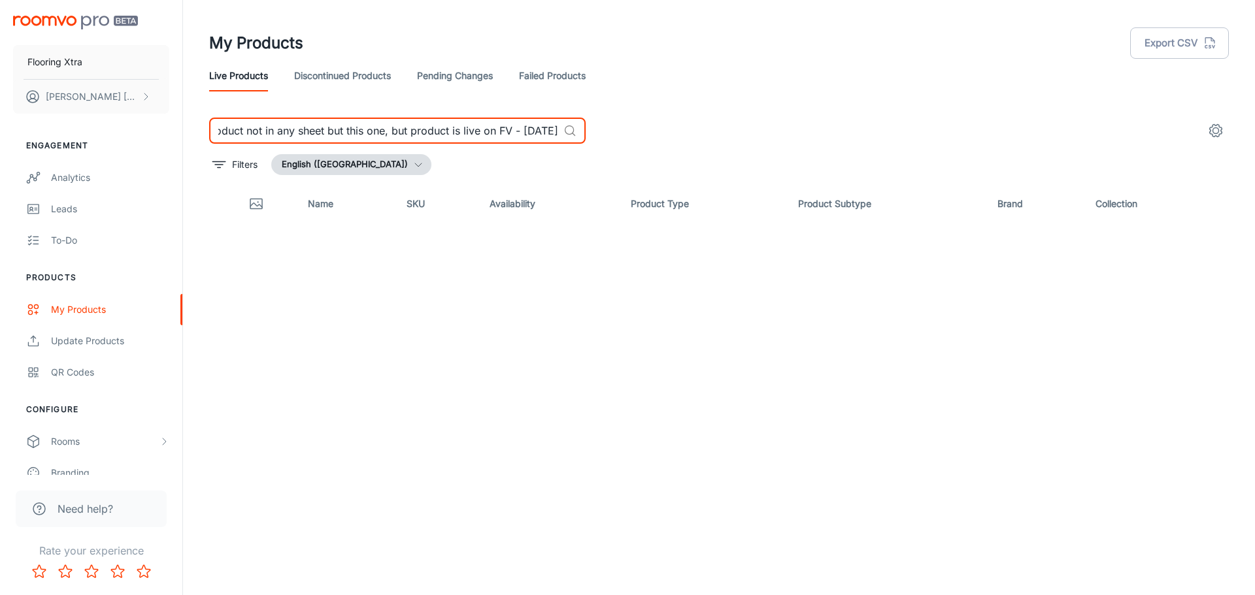
click at [544, 131] on input "Product not in any sheet but this one, but product is live on FV - [DATE]" at bounding box center [383, 131] width 349 height 26
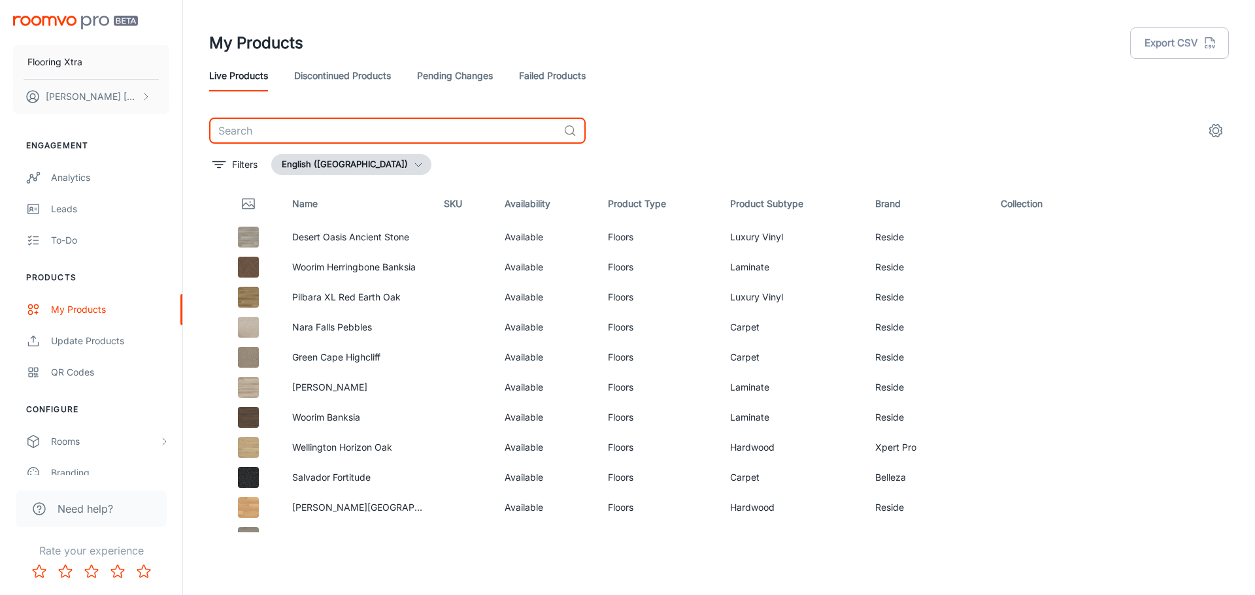
paste input "Canyon Trail Hickroy"
type input "Canyon Trail Hickroy"
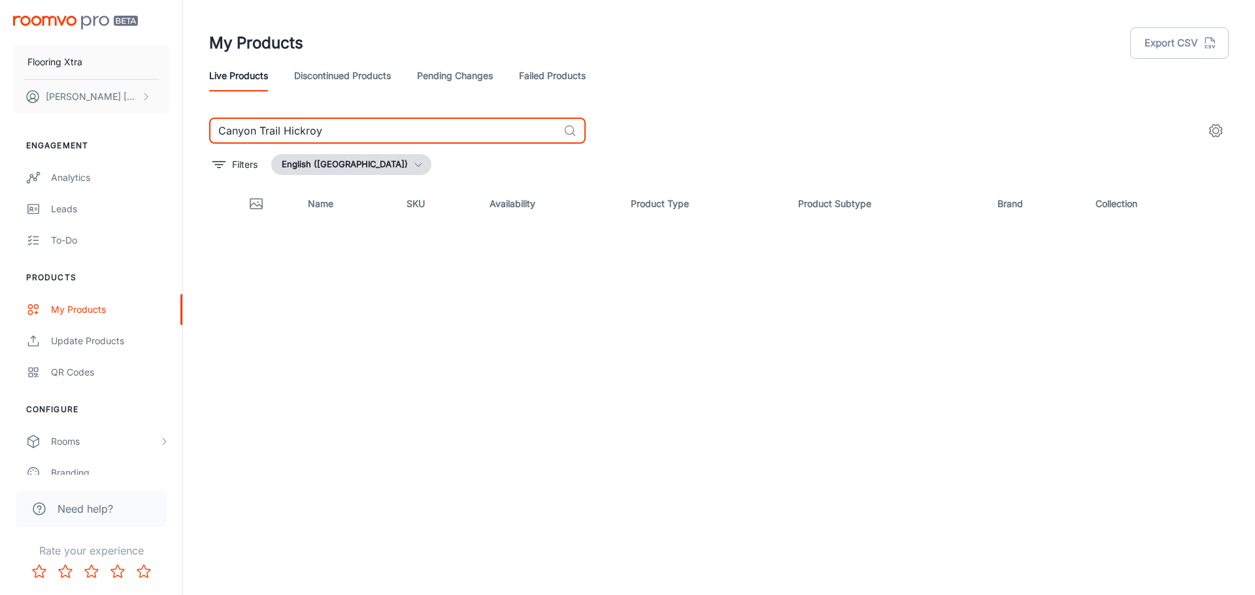
drag, startPoint x: 260, startPoint y: 127, endPoint x: 173, endPoint y: 123, distance: 87.7
click at [173, 123] on div "Flooring Xtra [PERSON_NAME] Engagement Analytics Leads To-do Products My Produc…" at bounding box center [627, 292] width 1255 height 585
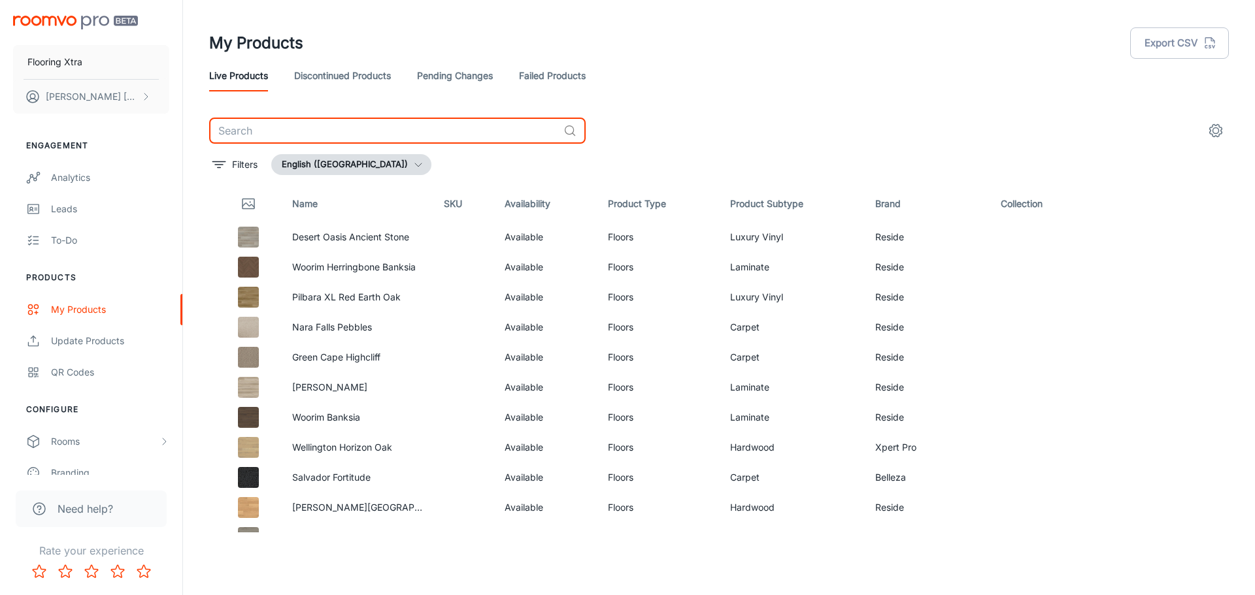
paste input "[PERSON_NAME] Species 6 colours not uploaded in FV In FX ranges sheet waiting i…"
type input "[PERSON_NAME] Species 6 colours not uploaded in FV In FX ranges sheet waiting i…"
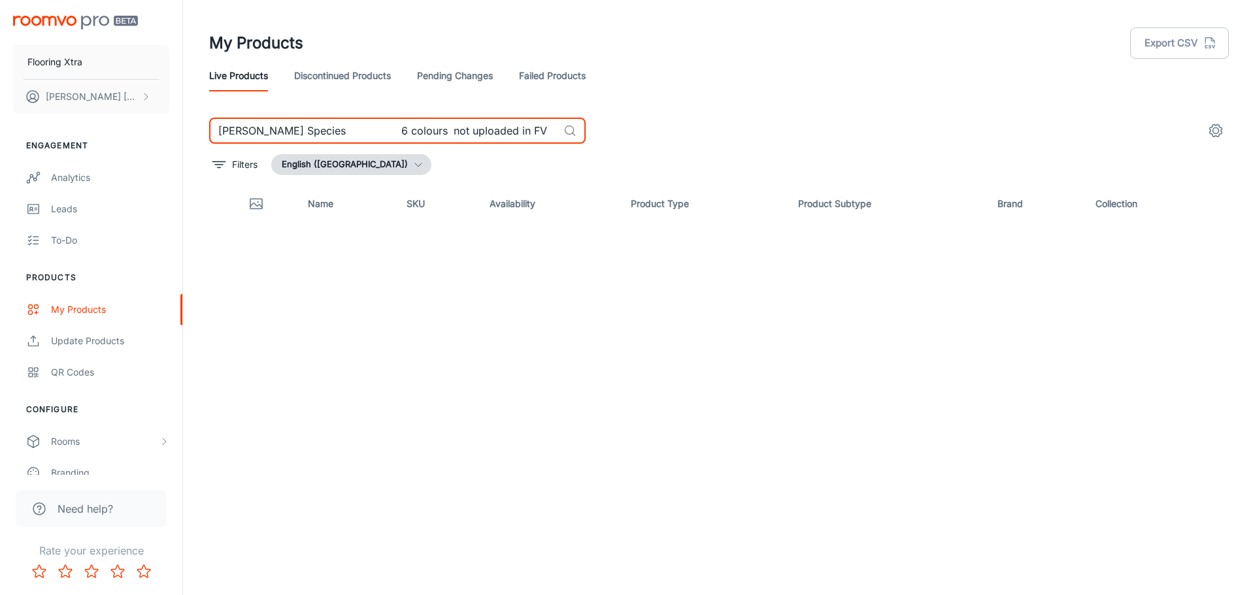
drag, startPoint x: 550, startPoint y: 132, endPoint x: 172, endPoint y: 126, distance: 377.9
click at [172, 126] on div "Flooring Xtra [PERSON_NAME] Engagement Analytics Leads To-do Products My Produc…" at bounding box center [627, 292] width 1255 height 585
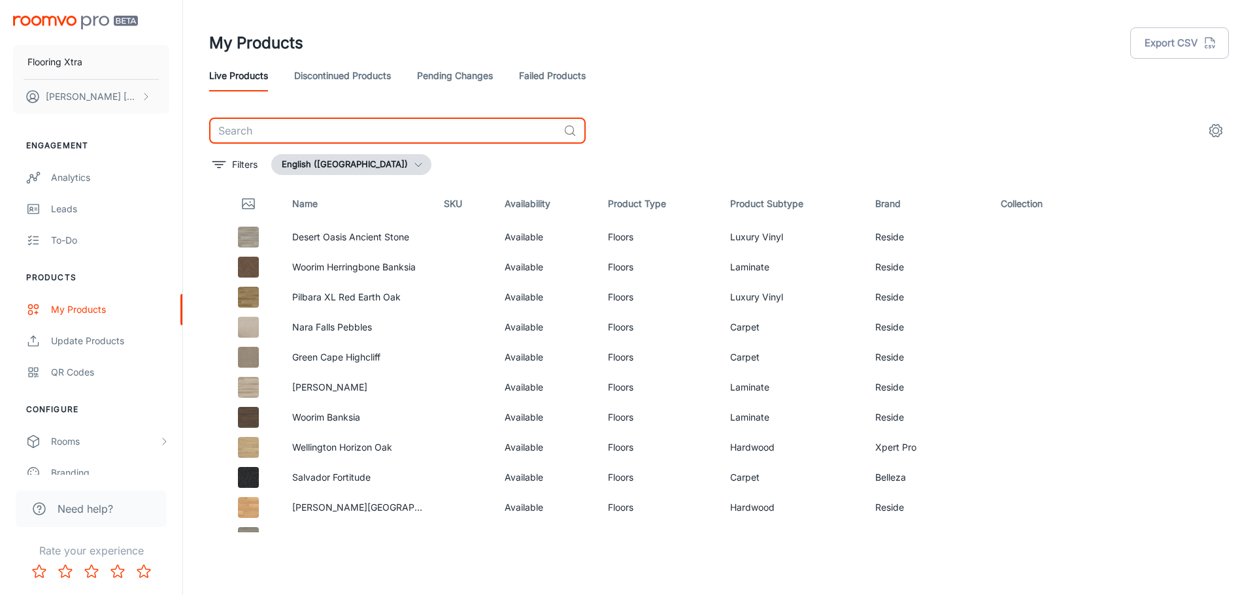
paste input "[PERSON_NAME] Species"
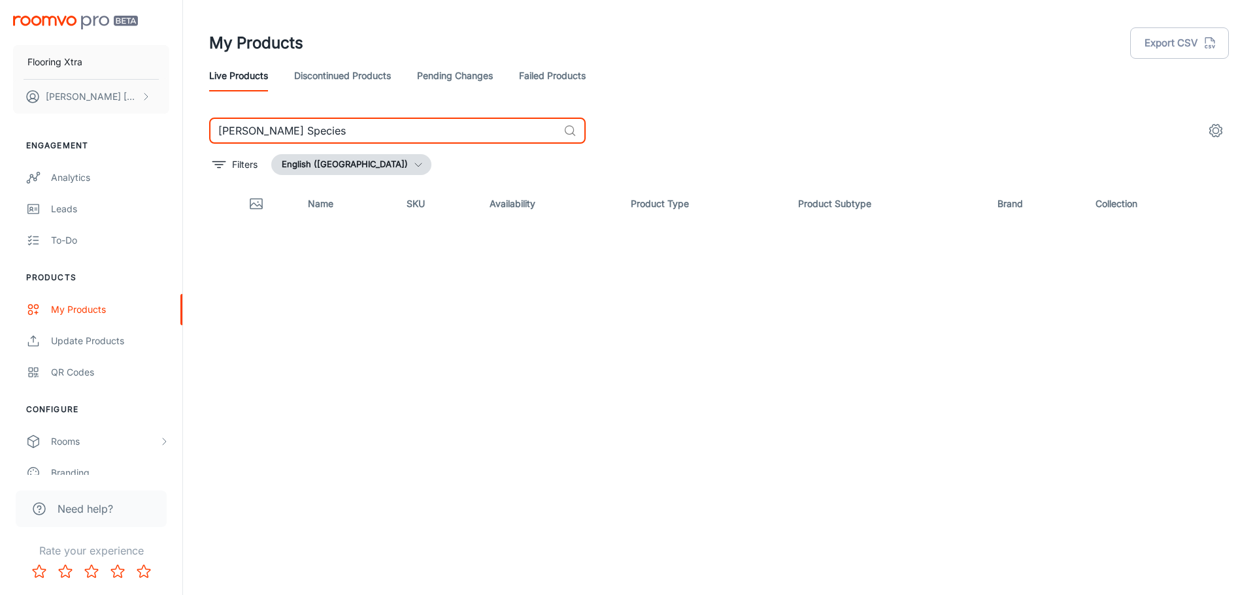
click at [317, 131] on input "[PERSON_NAME] Species" at bounding box center [383, 131] width 349 height 26
click at [303, 129] on input "[PERSON_NAME] Species" at bounding box center [383, 131] width 349 height 26
click at [312, 133] on input "[PERSON_NAME] Species" at bounding box center [383, 131] width 349 height 26
type input "[PERSON_NAME] Species"
drag, startPoint x: 348, startPoint y: 127, endPoint x: 195, endPoint y: 130, distance: 153.6
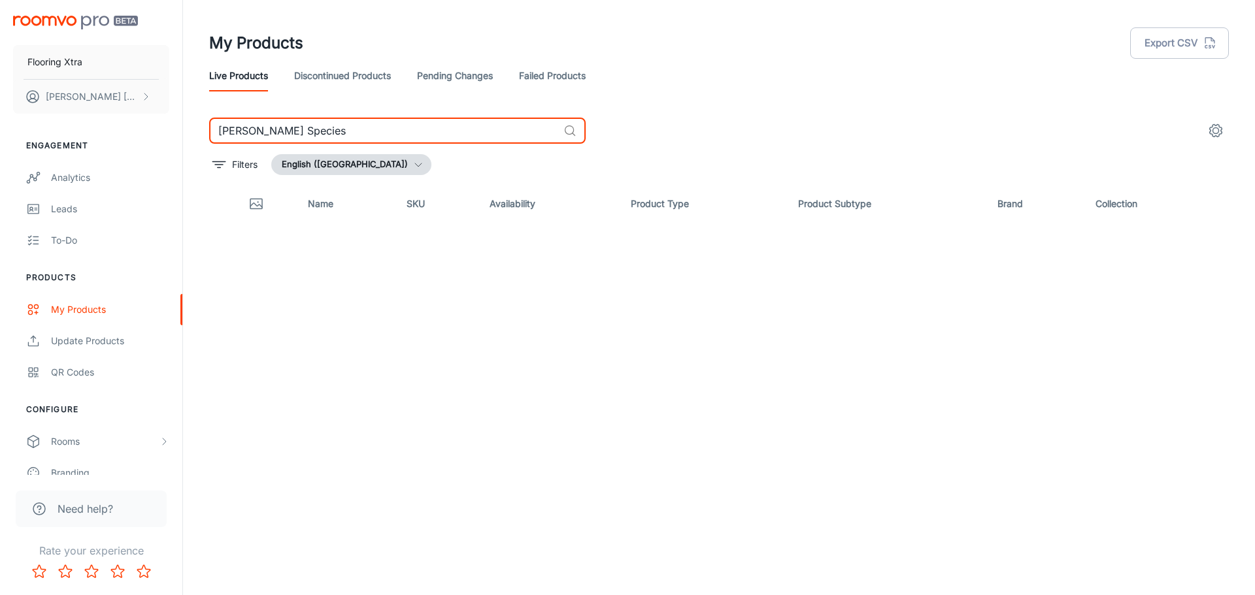
click at [197, 130] on div "[PERSON_NAME] Species ​ Filters English ([GEOGRAPHIC_DATA]) Name SKU Availabili…" at bounding box center [718, 325] width 1051 height 415
click at [192, 130] on div "My Products Export CSV Live Products Discontinued Products Pending Changes Fail…" at bounding box center [719, 292] width 1072 height 585
drag, startPoint x: 340, startPoint y: 135, endPoint x: 150, endPoint y: 135, distance: 190.2
click at [150, 135] on div "Flooring Xtra [PERSON_NAME] Engagement Analytics Leads To-do Products My Produc…" at bounding box center [627, 292] width 1255 height 585
type input "o"
